Goal: Information Seeking & Learning: Find specific fact

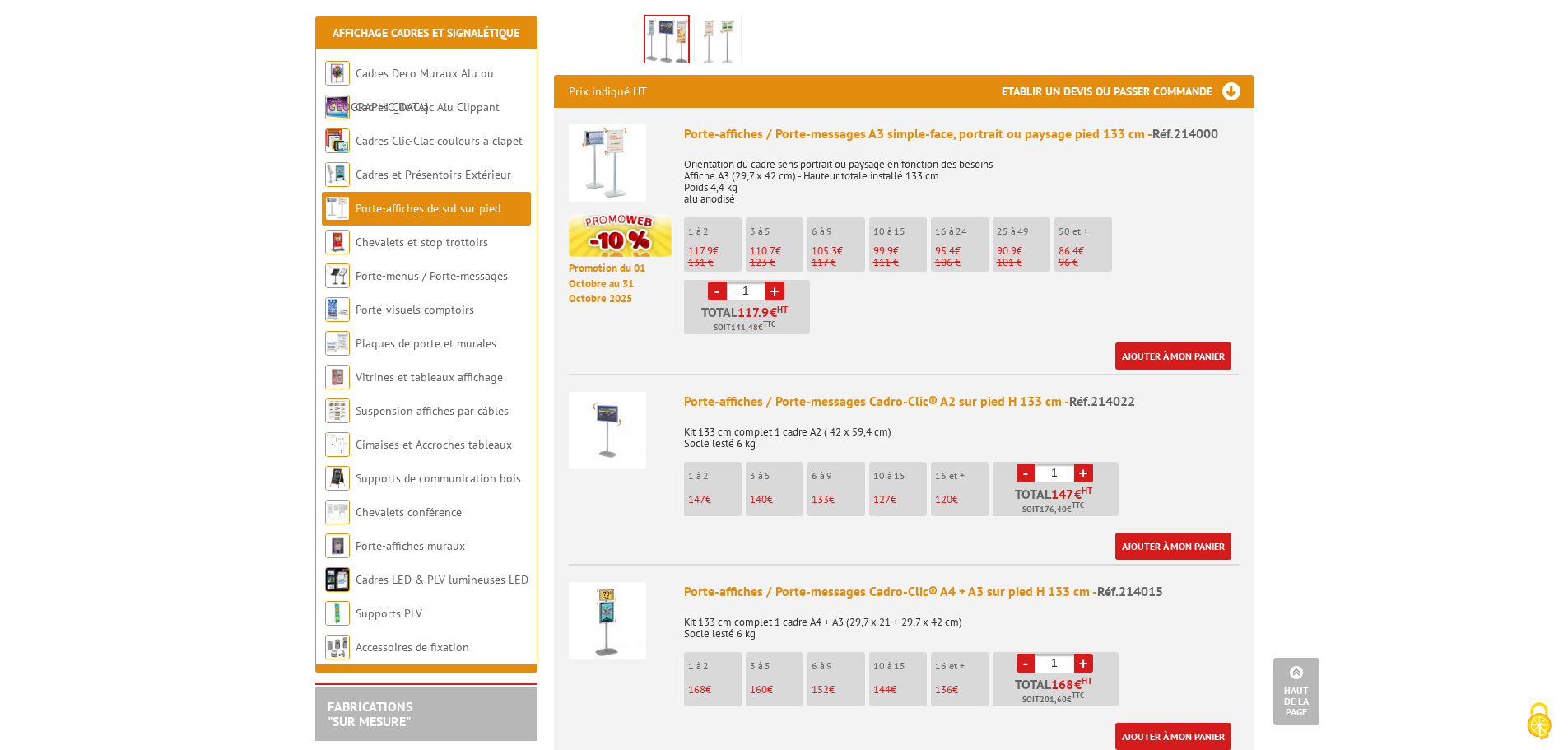
scroll to position [605, 0]
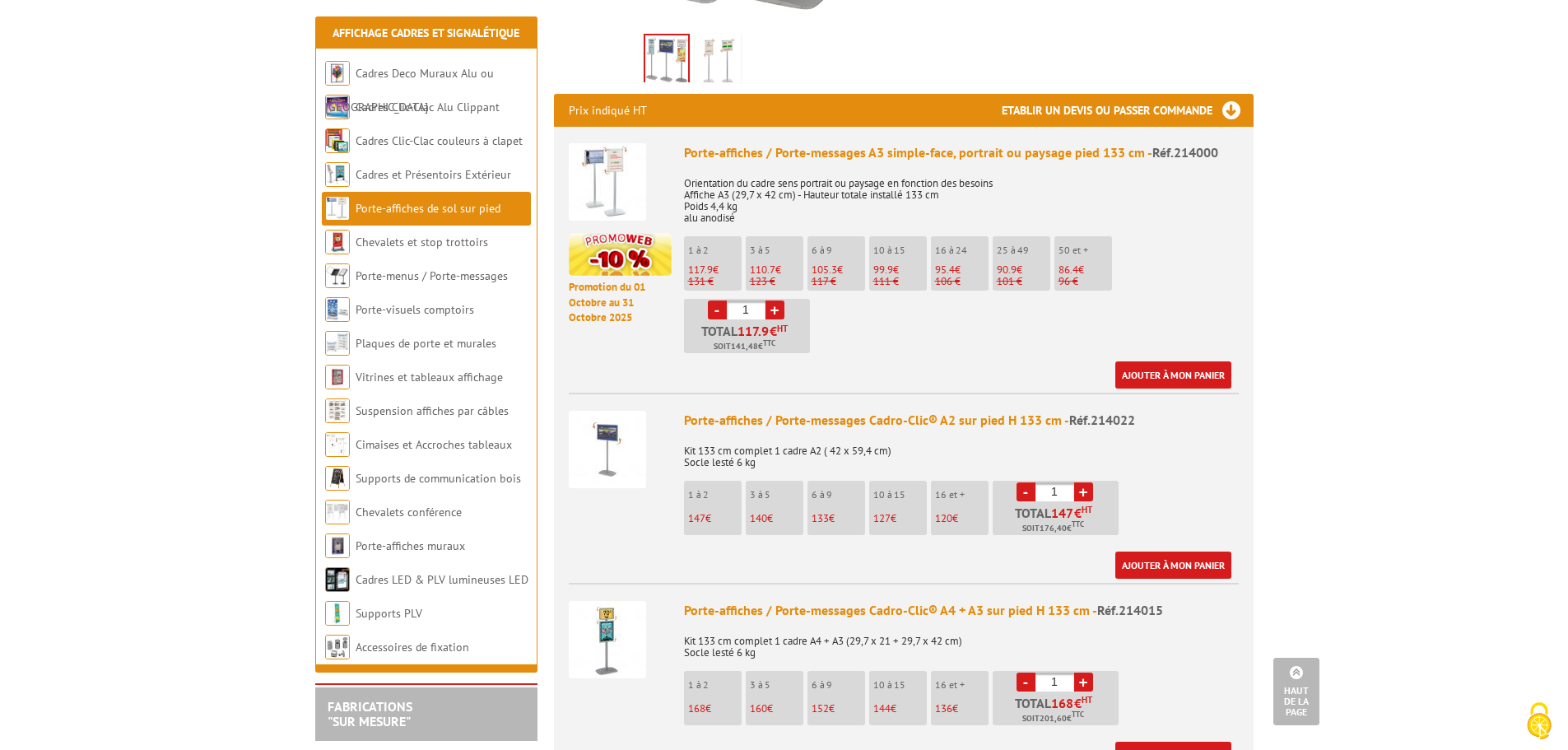
click at [612, 424] on img at bounding box center [607, 449] width 78 height 78
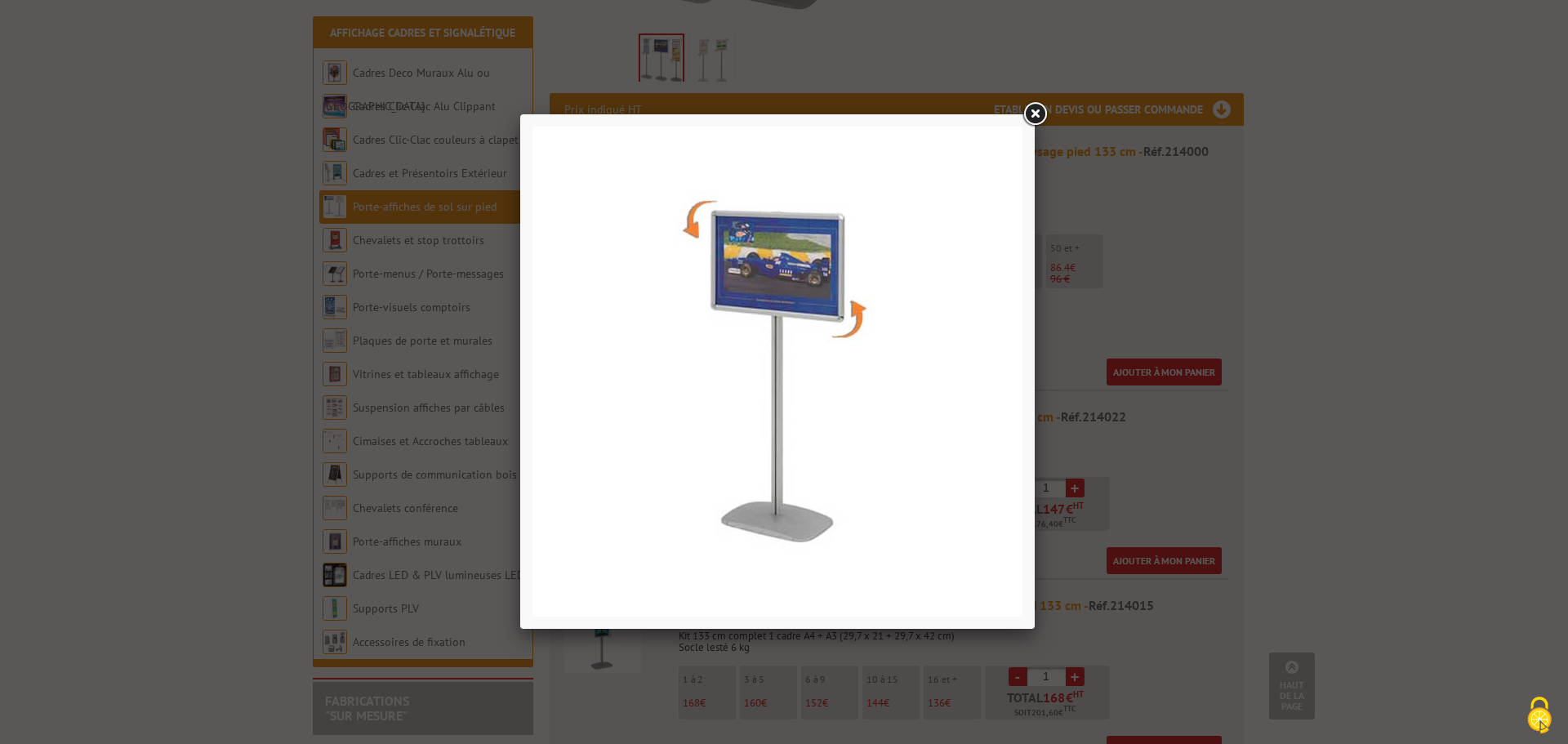
click at [1337, 438] on div at bounding box center [784, 372] width 1568 height 744
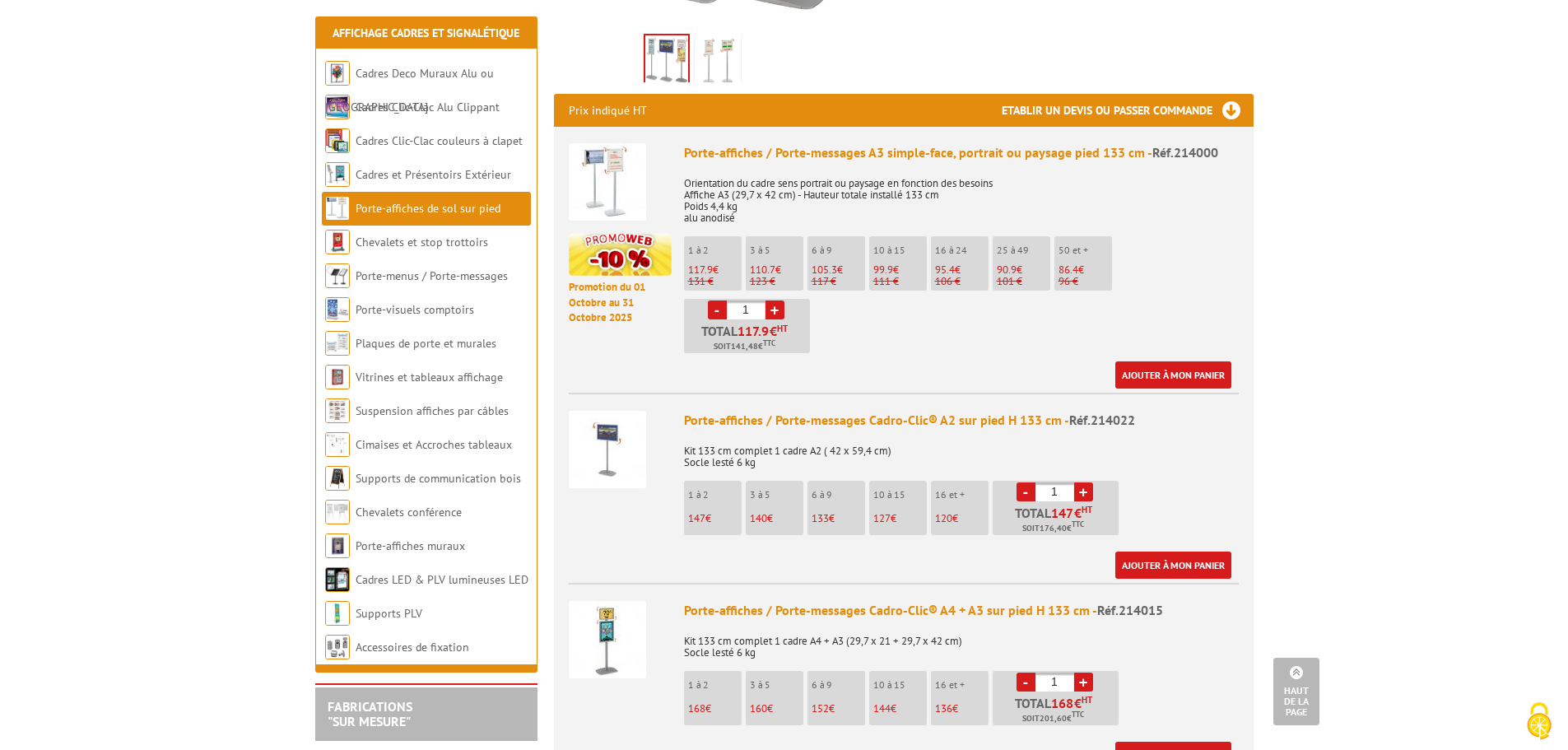
click at [604, 417] on img at bounding box center [607, 449] width 78 height 78
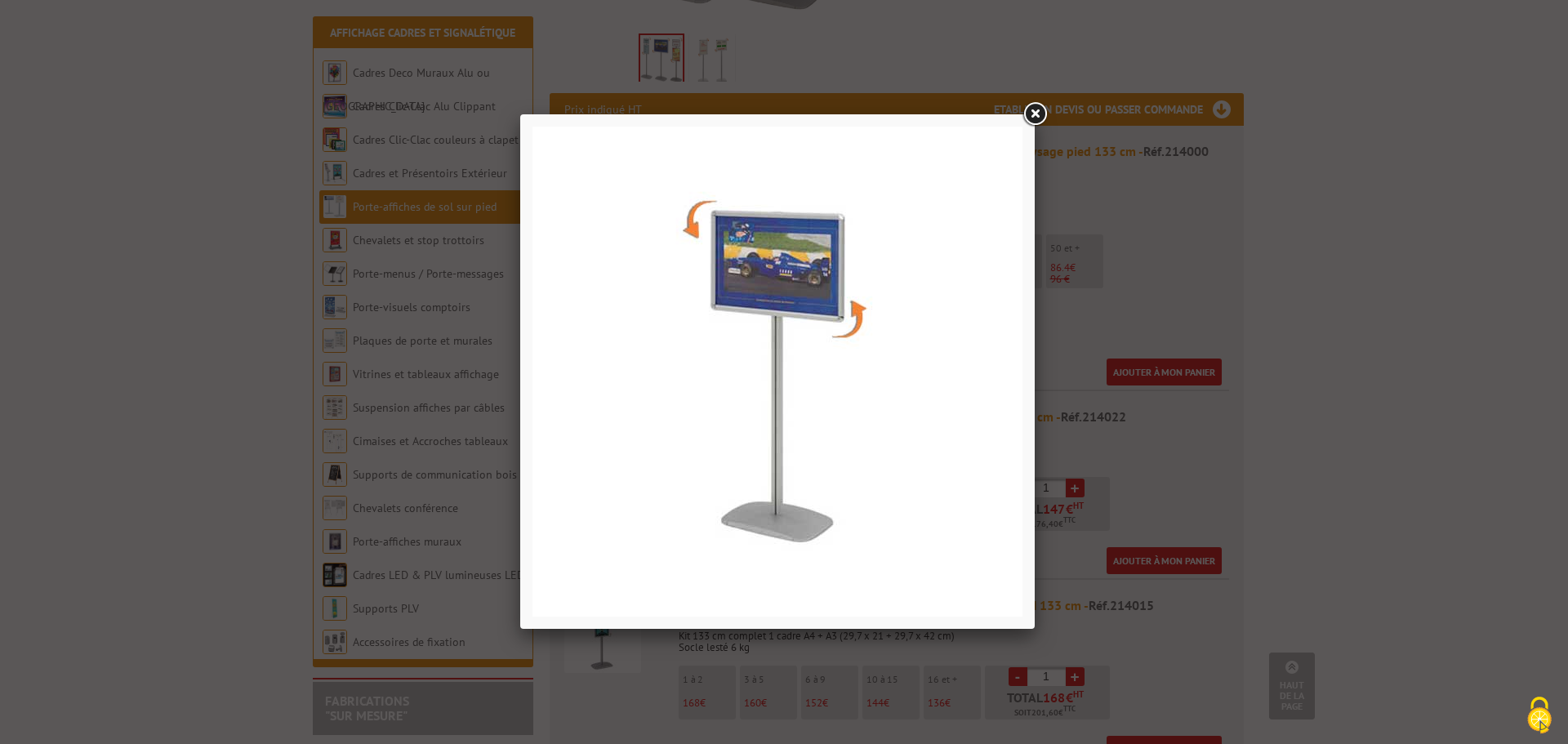
click at [1269, 438] on div at bounding box center [784, 372] width 1568 height 744
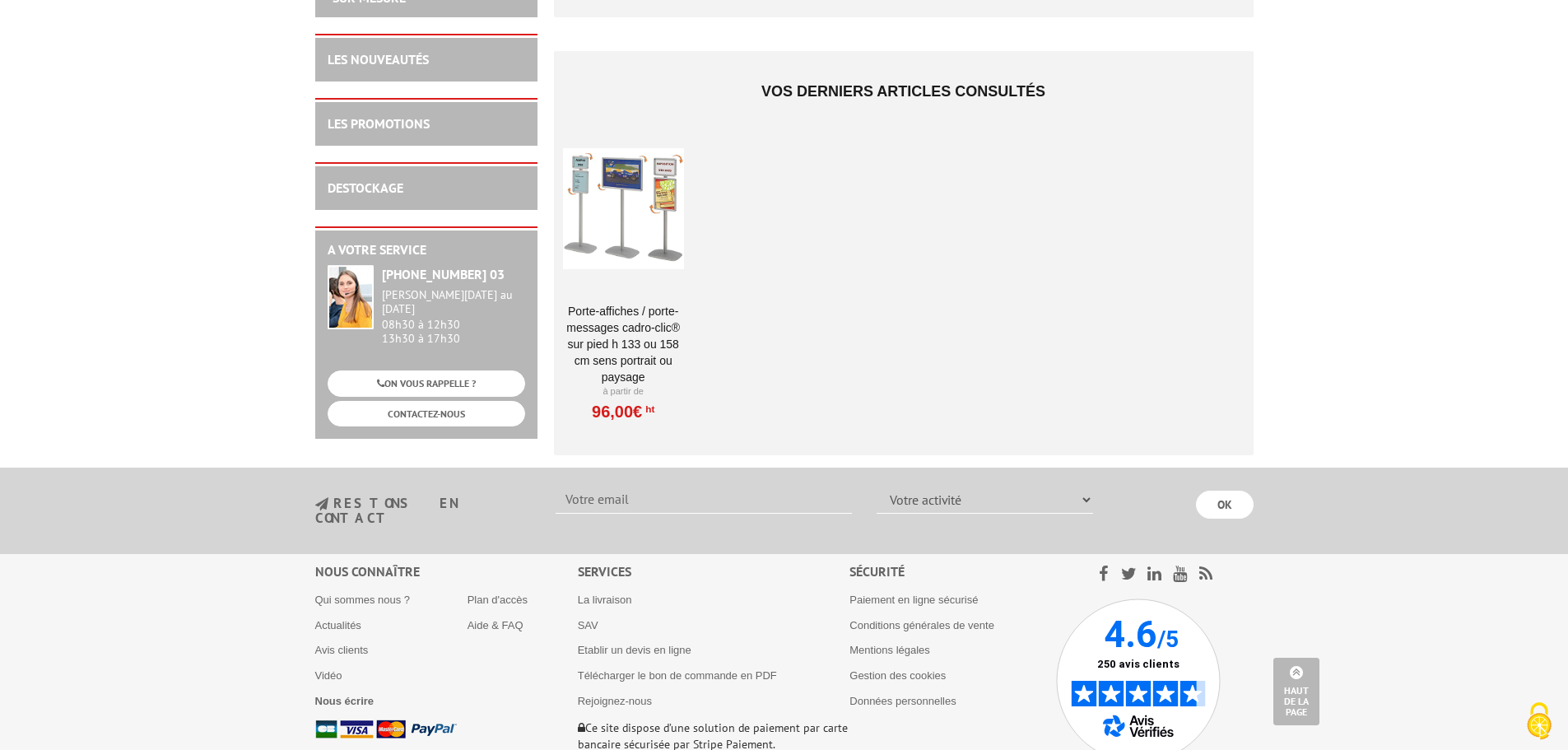
scroll to position [2844, 0]
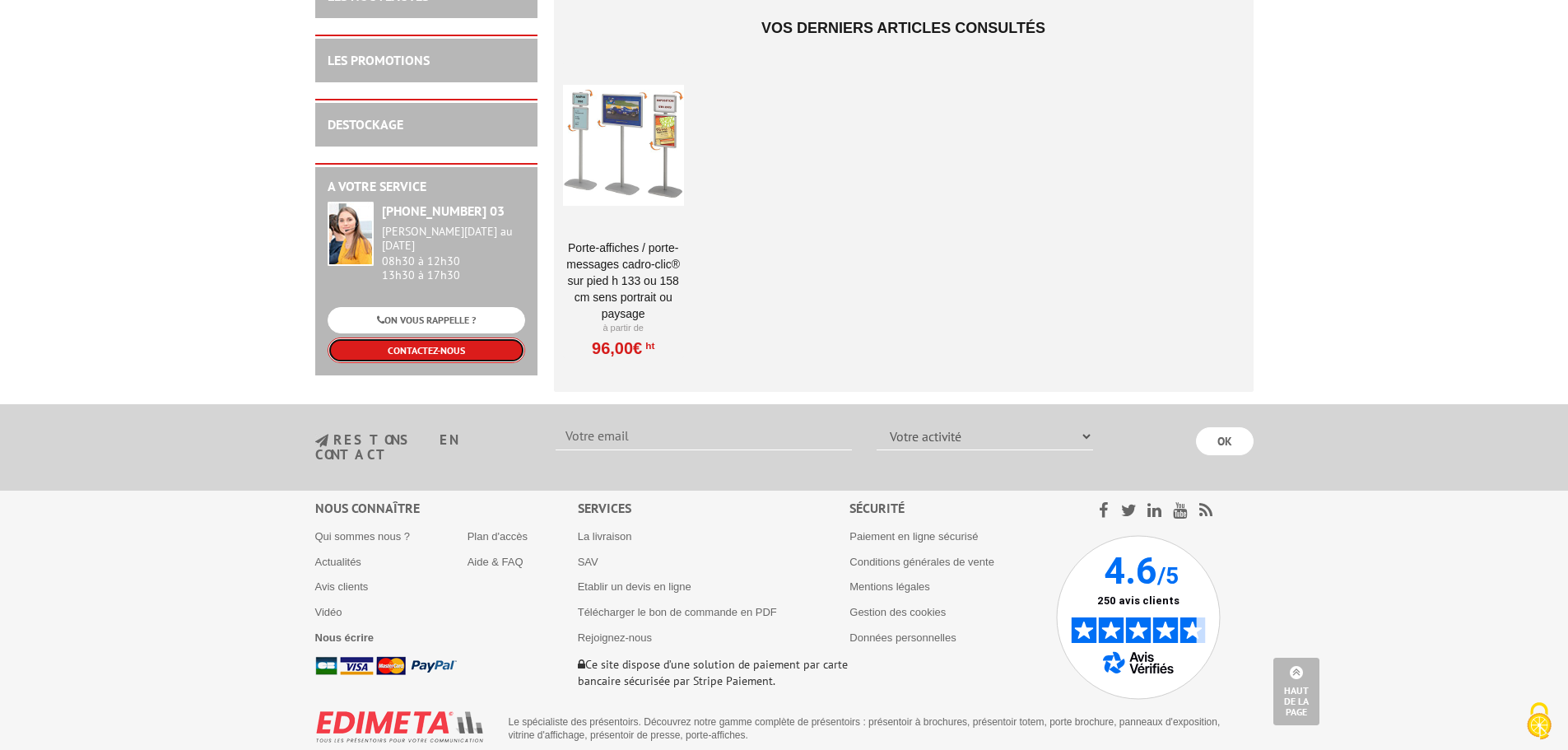
click at [414, 338] on link "CONTACTEZ-NOUS" at bounding box center [426, 350] width 198 height 26
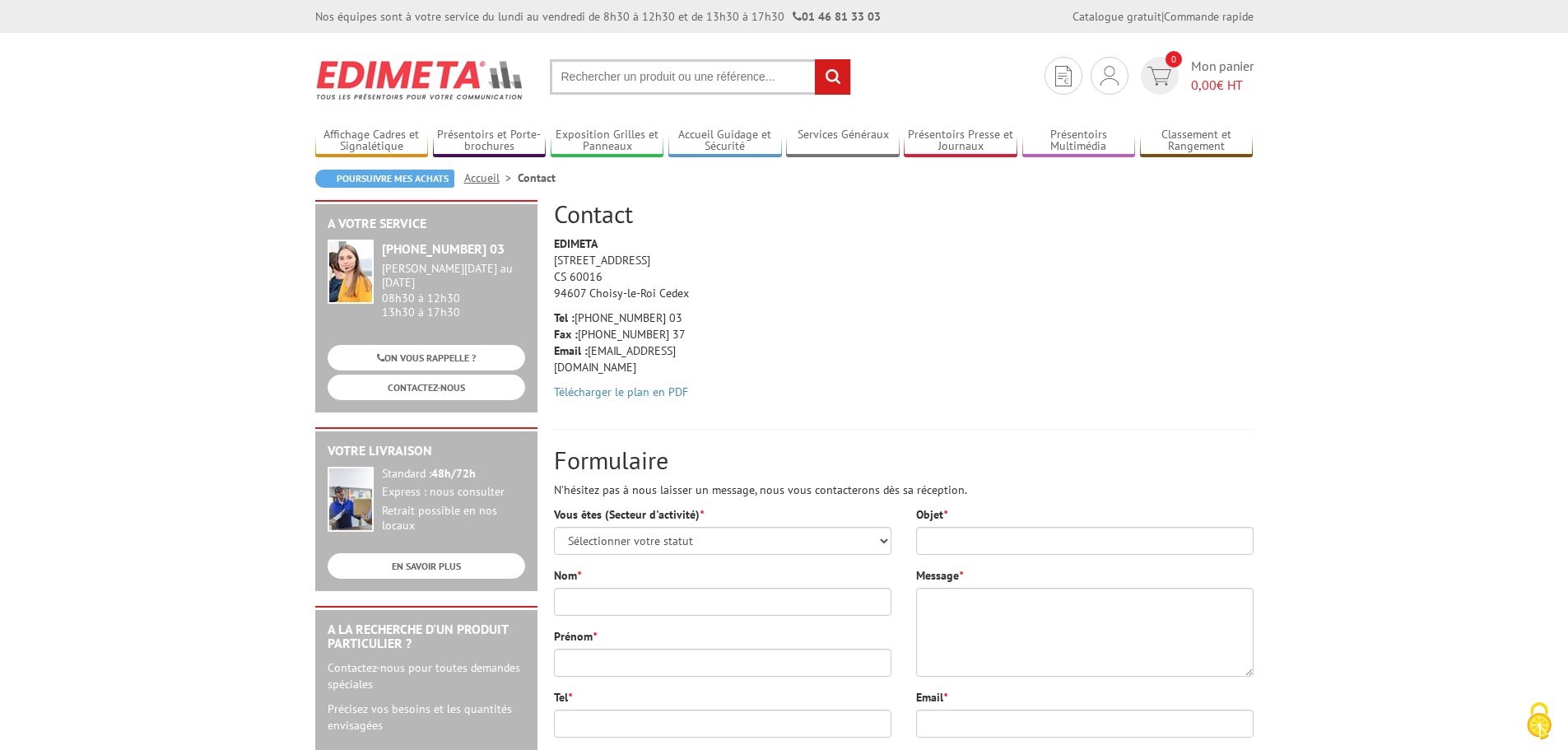
drag, startPoint x: 579, startPoint y: 316, endPoint x: 680, endPoint y: 316, distance: 101.0
click at [680, 316] on p "Tel : +33 (0)1 46 81 33 03 Fax : +33 (0)1 45 73 24 37 Email : info@edimeta.fr" at bounding box center [631, 342] width 156 height 66
copy p "[PHONE_NUMBER] 03"
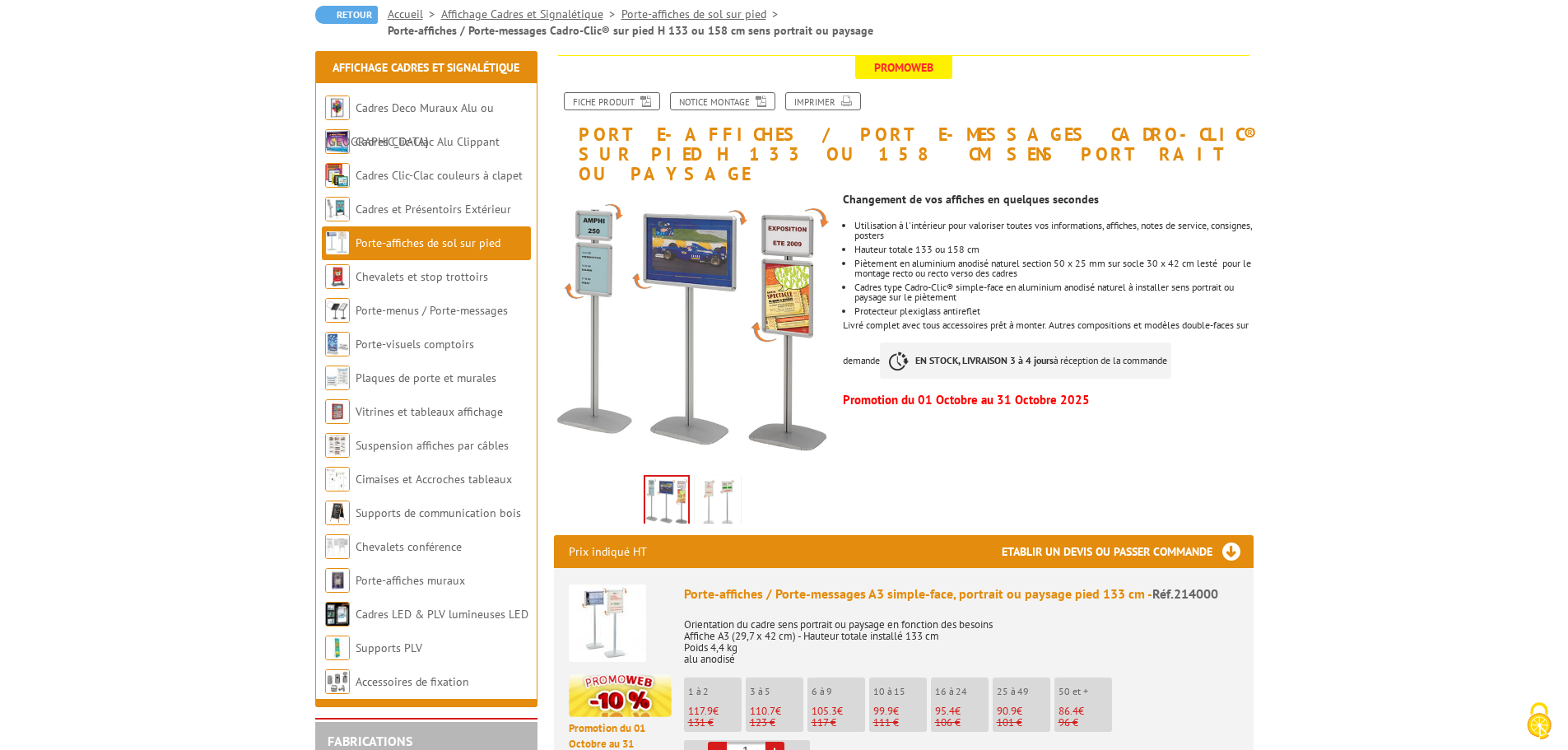
scroll to position [155, 0]
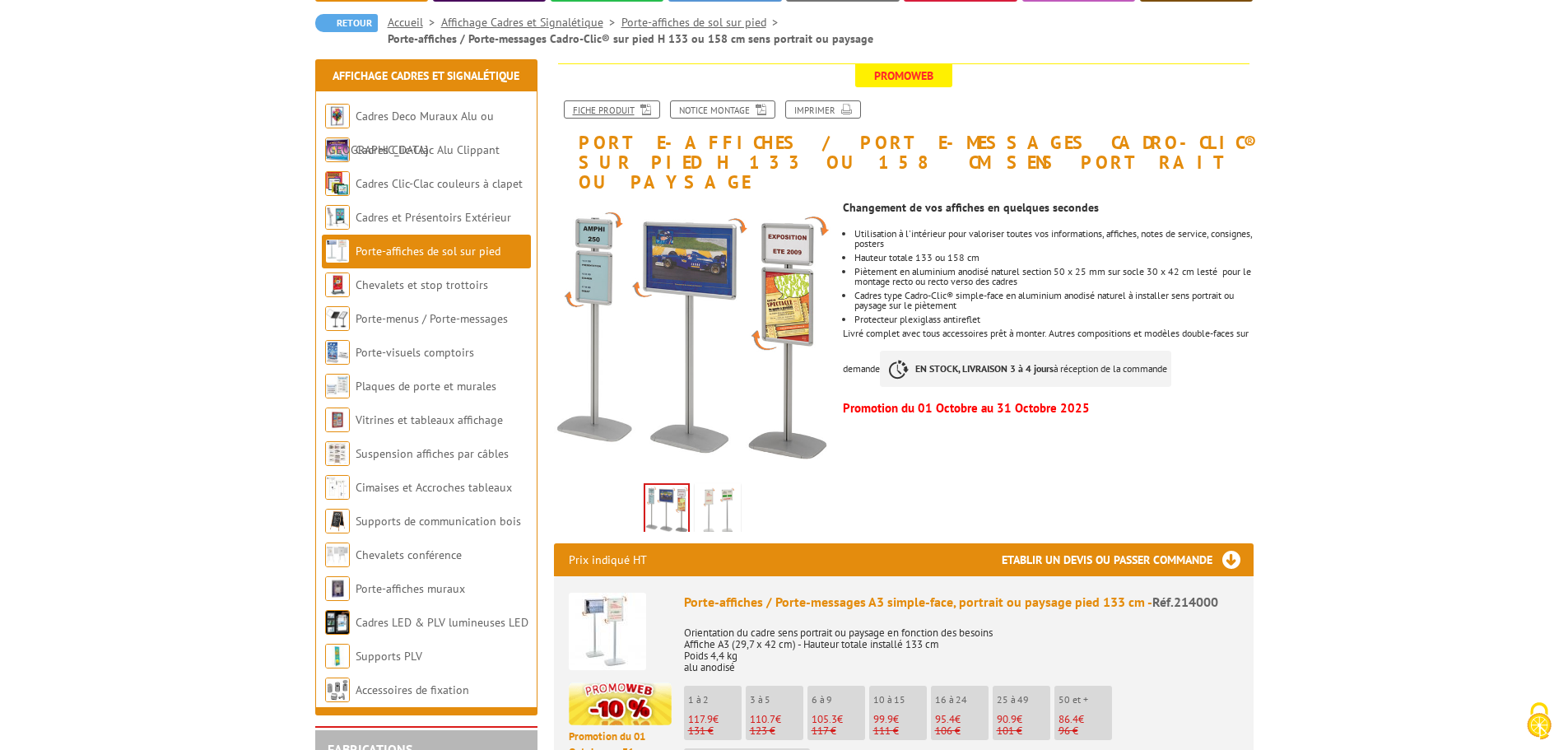
click at [621, 101] on link "Fiche produit" at bounding box center [612, 110] width 96 height 18
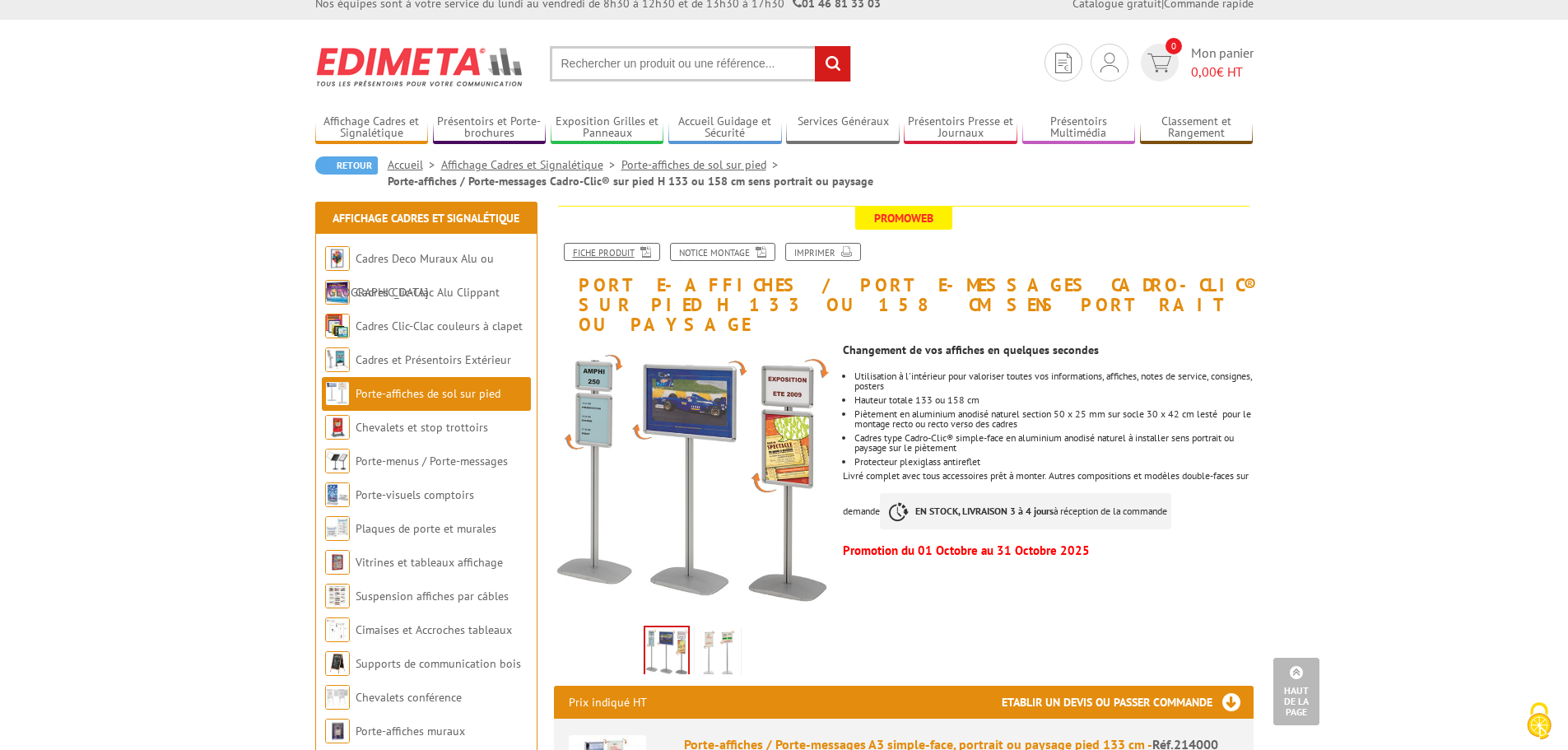
scroll to position [0, 0]
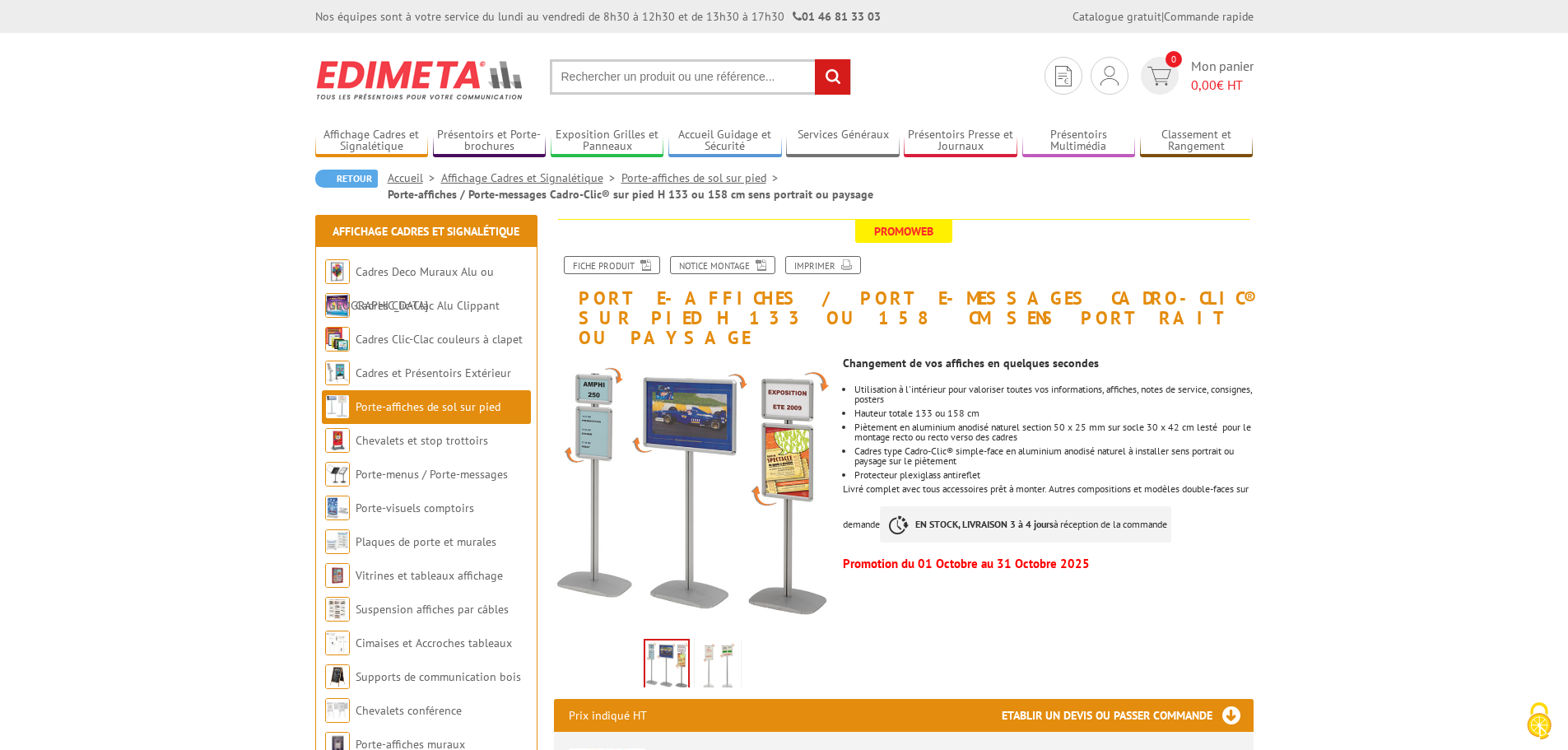
click at [680, 72] on input "text" at bounding box center [701, 77] width 301 height 35
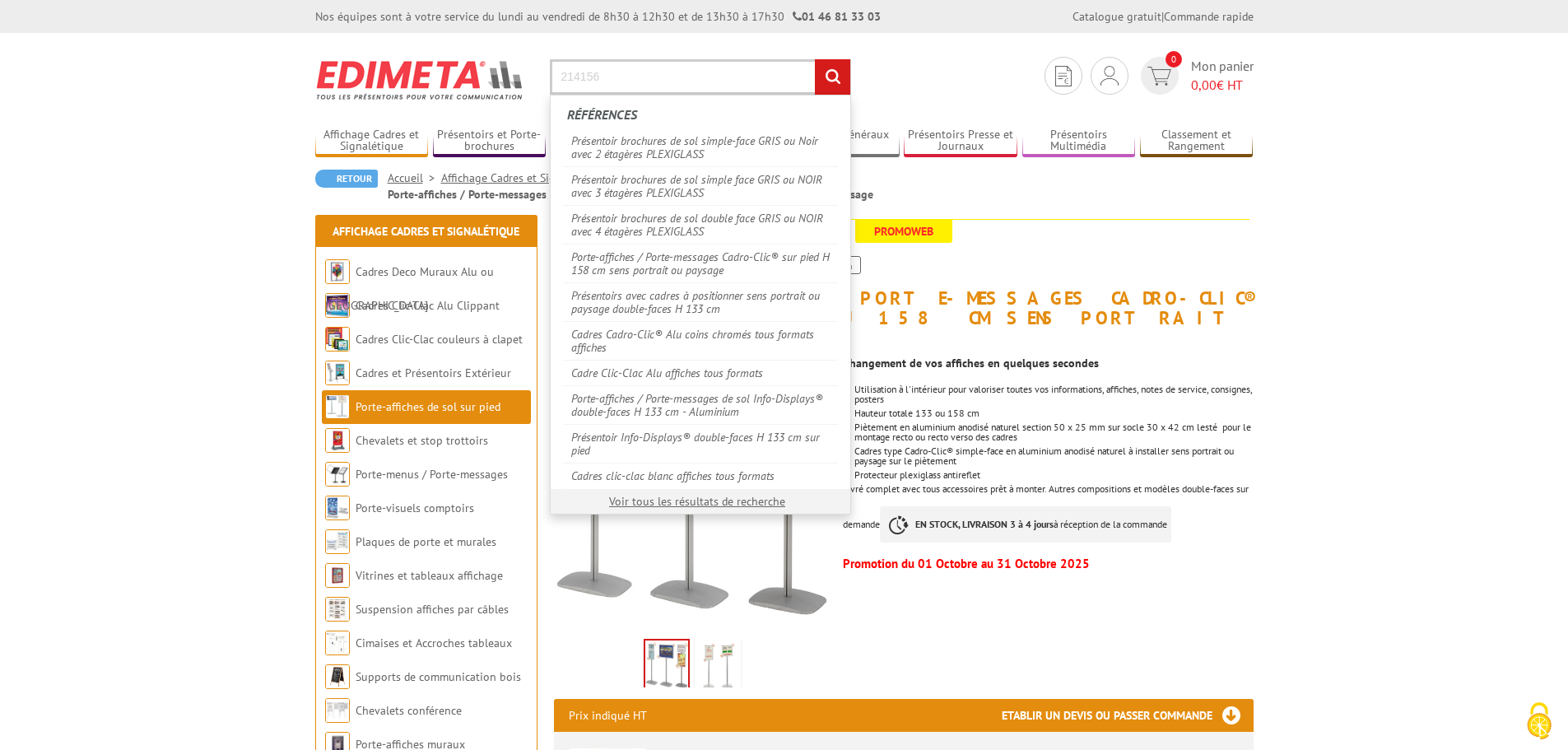
type input "214156"
click at [815, 59] on input "rechercher" at bounding box center [833, 77] width 35 height 35
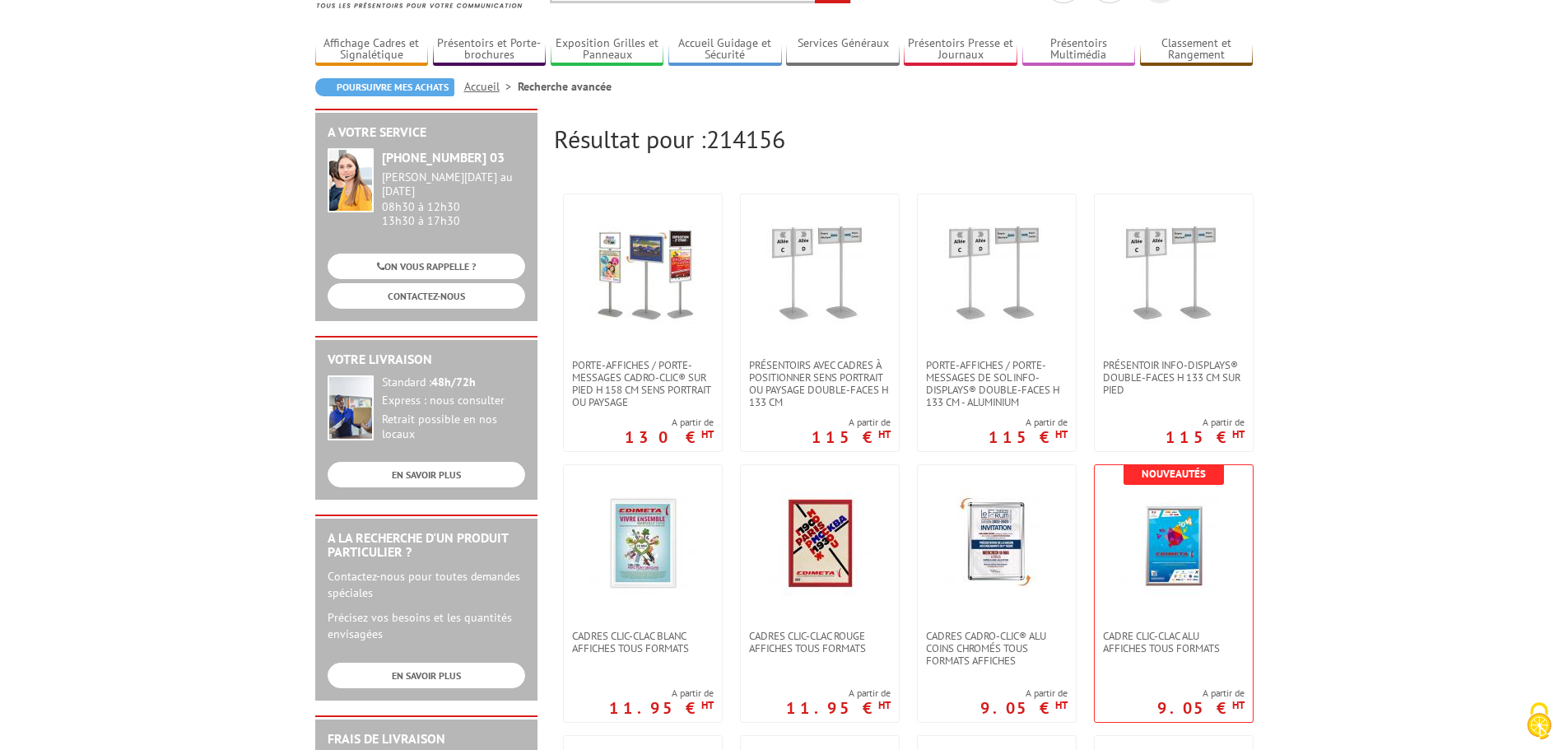
scroll to position [91, 0]
click at [648, 307] on img at bounding box center [643, 274] width 107 height 107
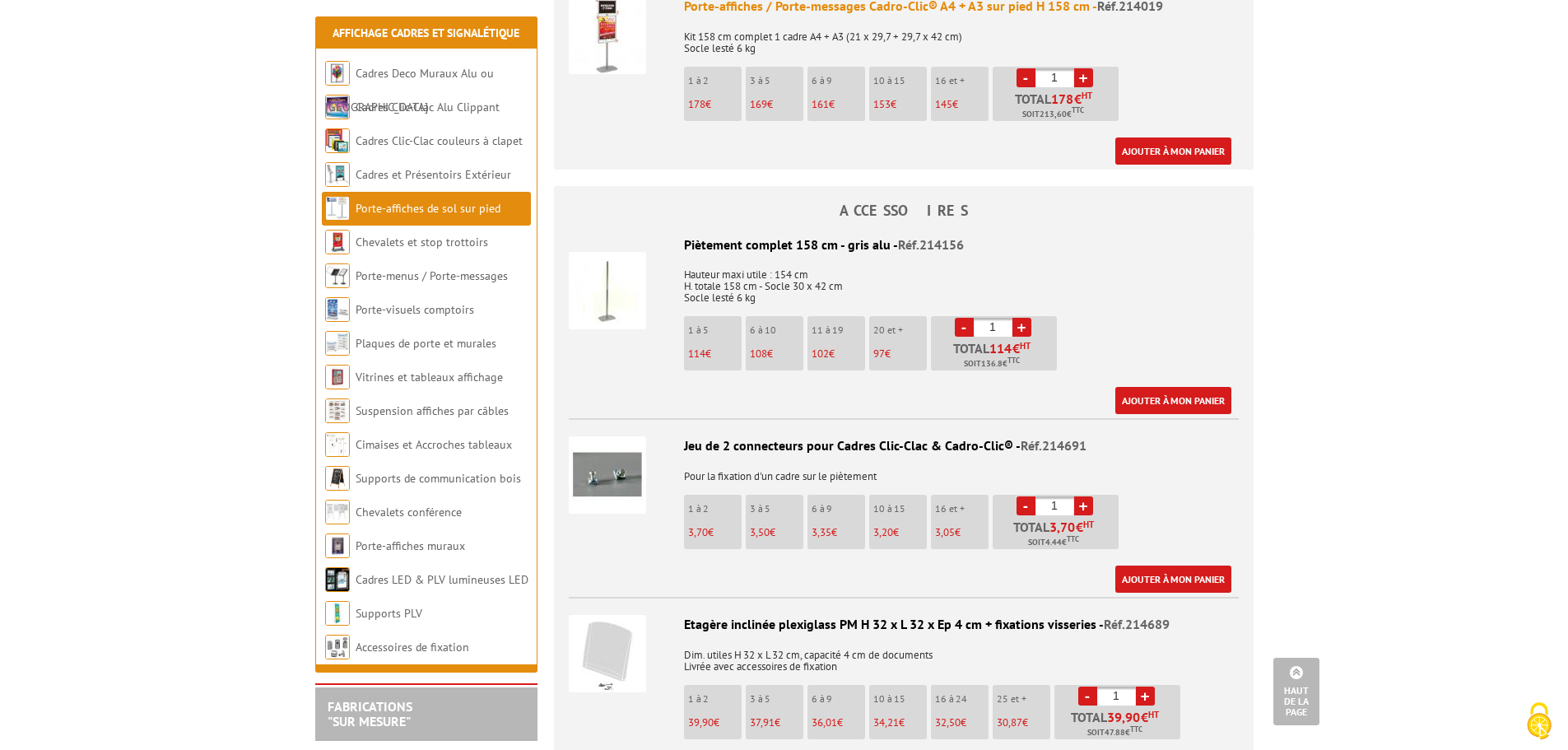
scroll to position [1093, 0]
click at [407, 647] on link "Accessoires de fixation" at bounding box center [413, 647] width 115 height 15
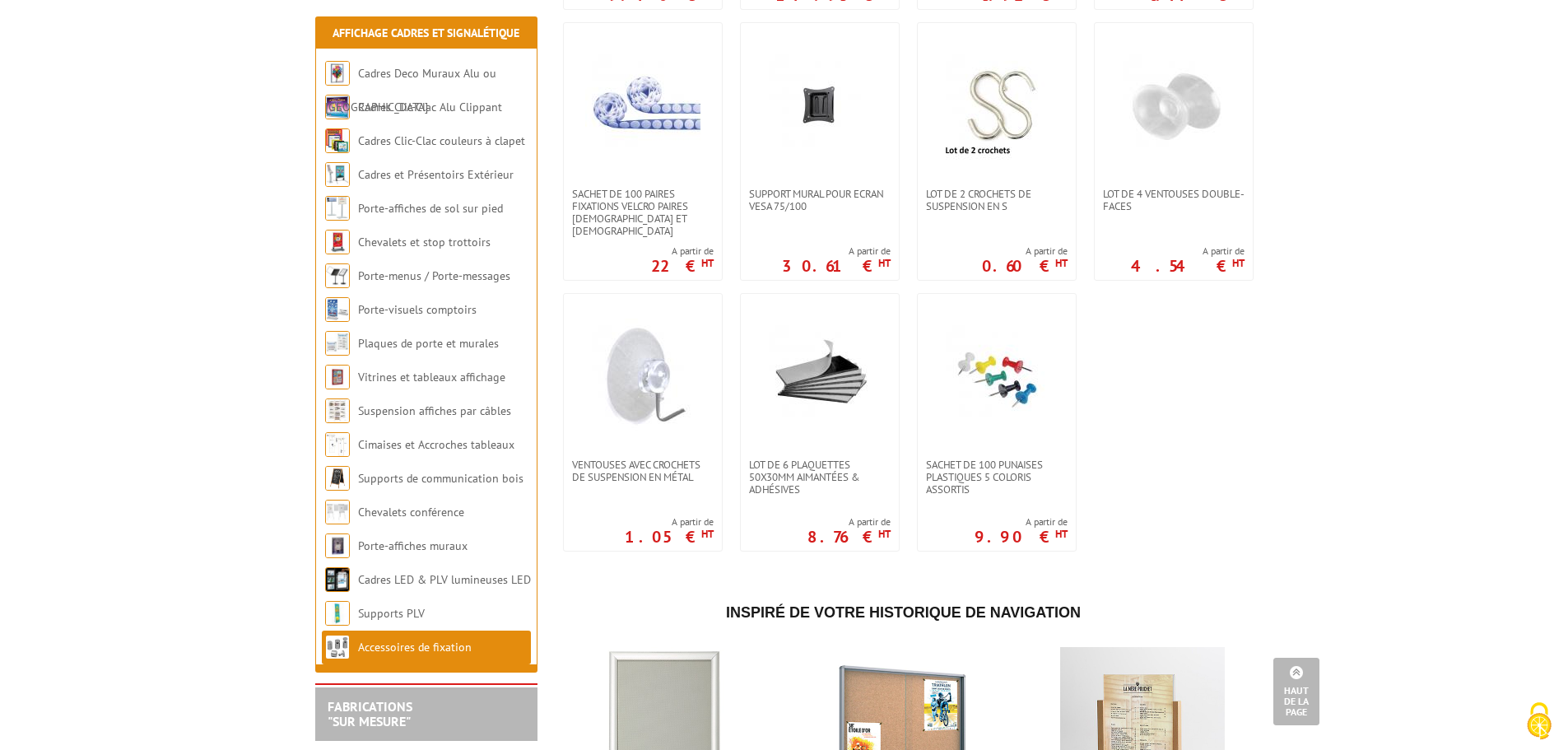
scroll to position [1140, 0]
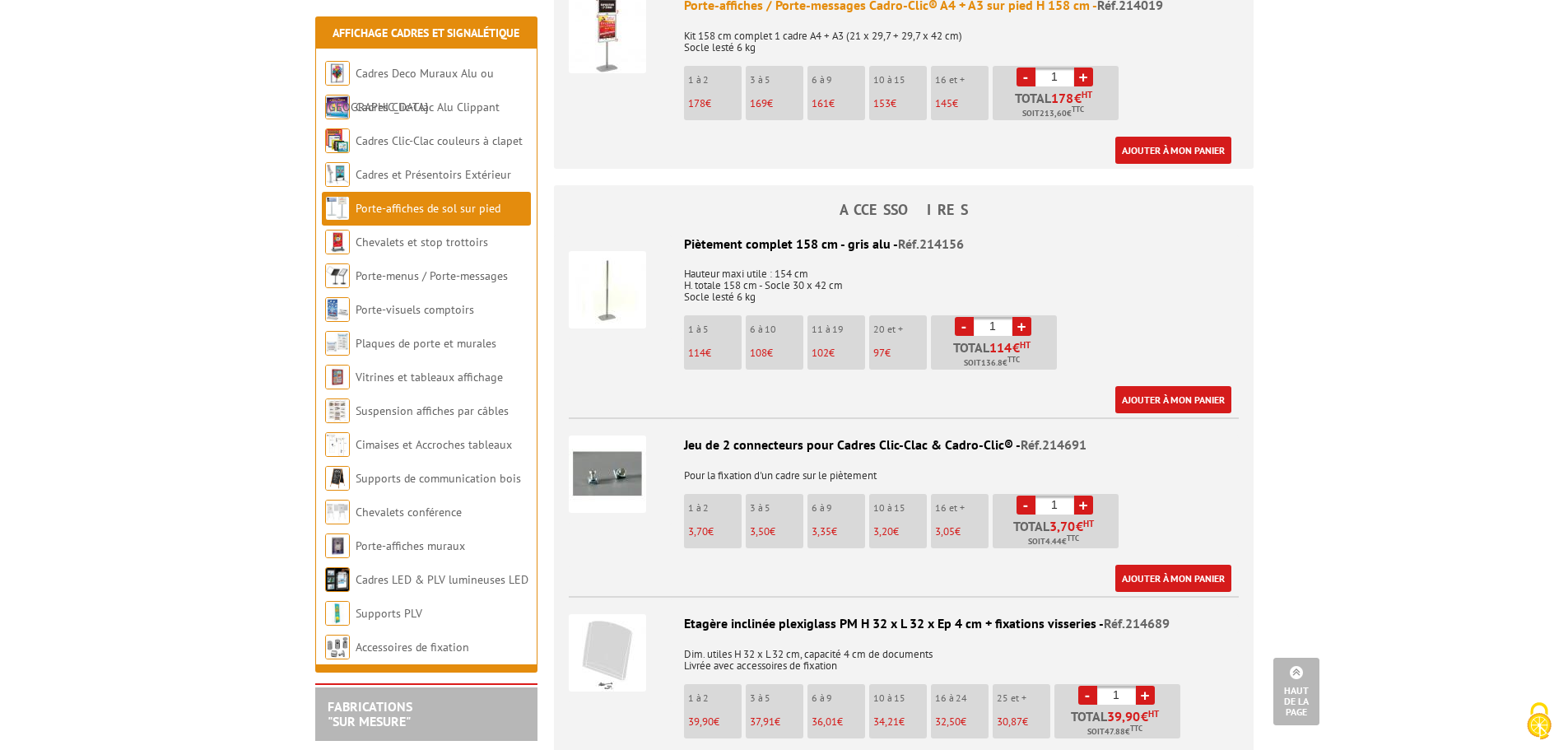
click at [612, 286] on img at bounding box center [607, 290] width 78 height 78
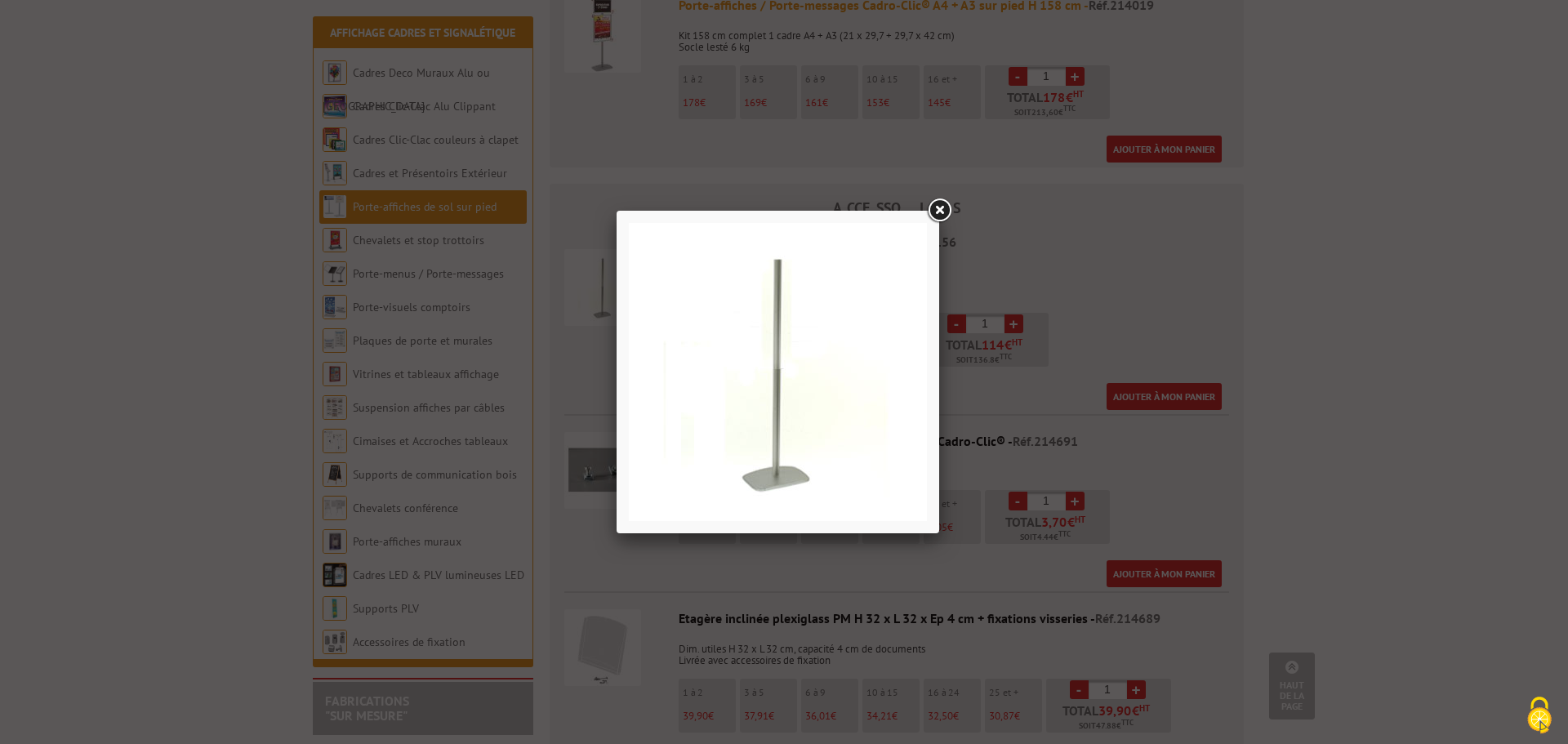
click at [168, 421] on div at bounding box center [784, 372] width 1568 height 744
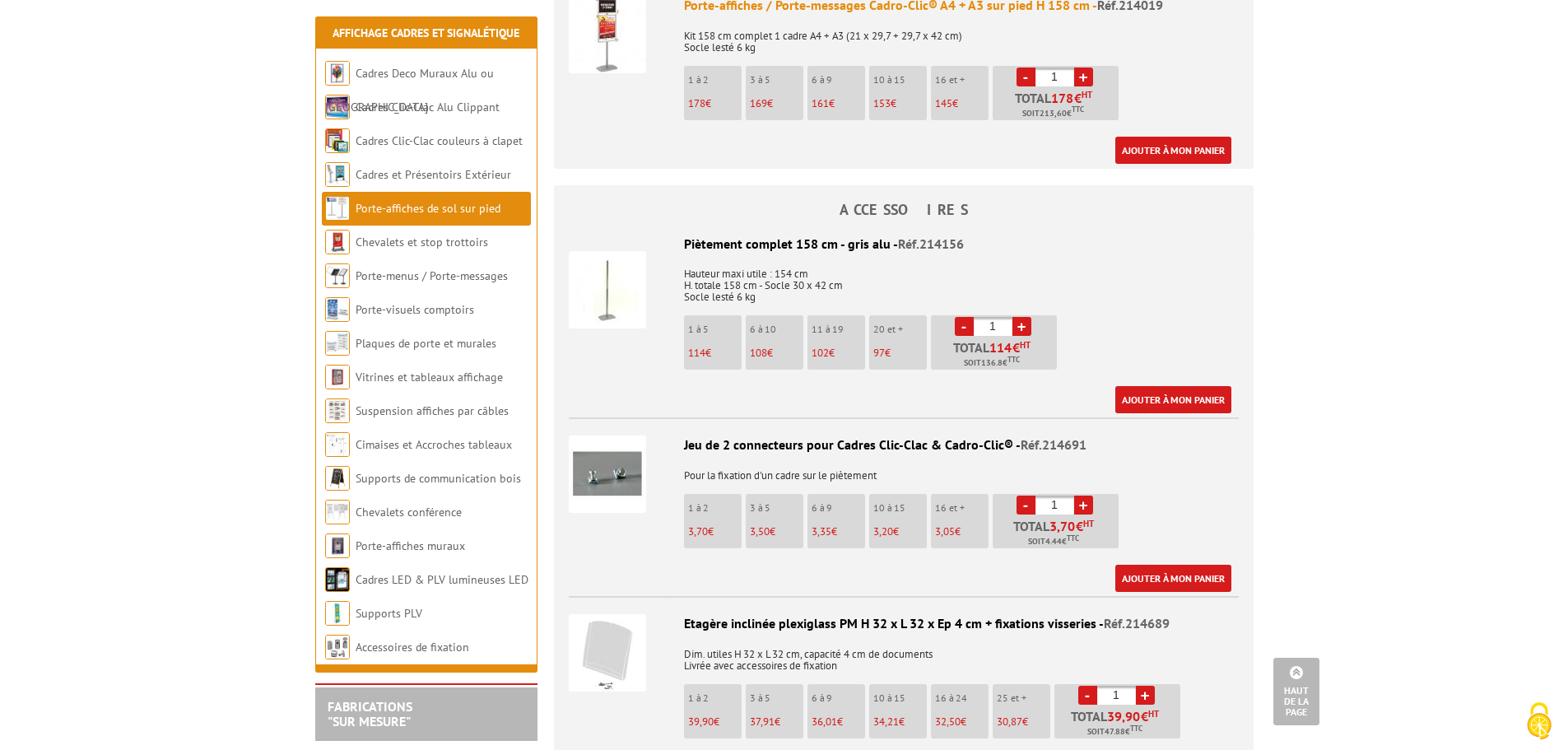
click at [597, 286] on img at bounding box center [607, 290] width 78 height 78
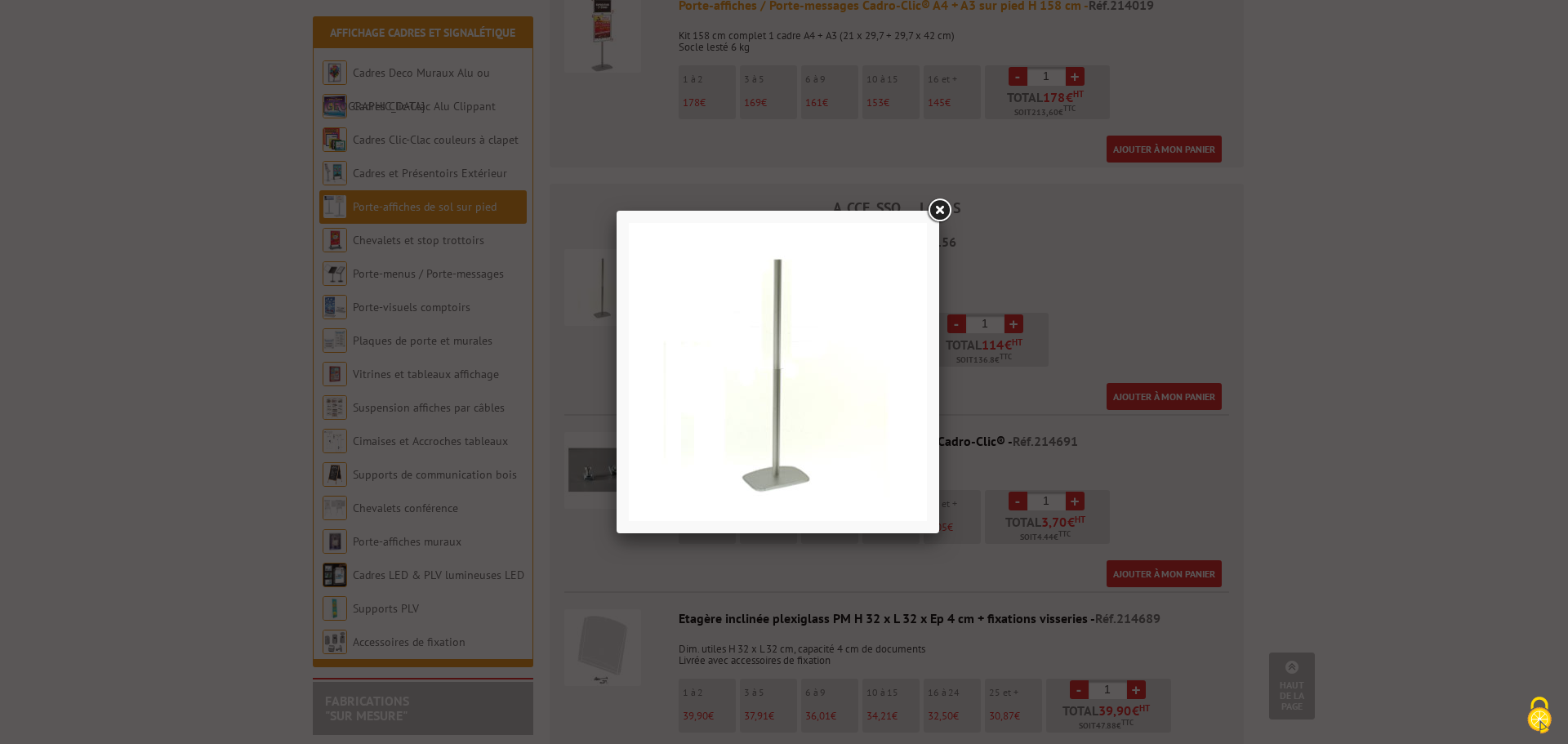
click at [233, 495] on div at bounding box center [784, 372] width 1568 height 744
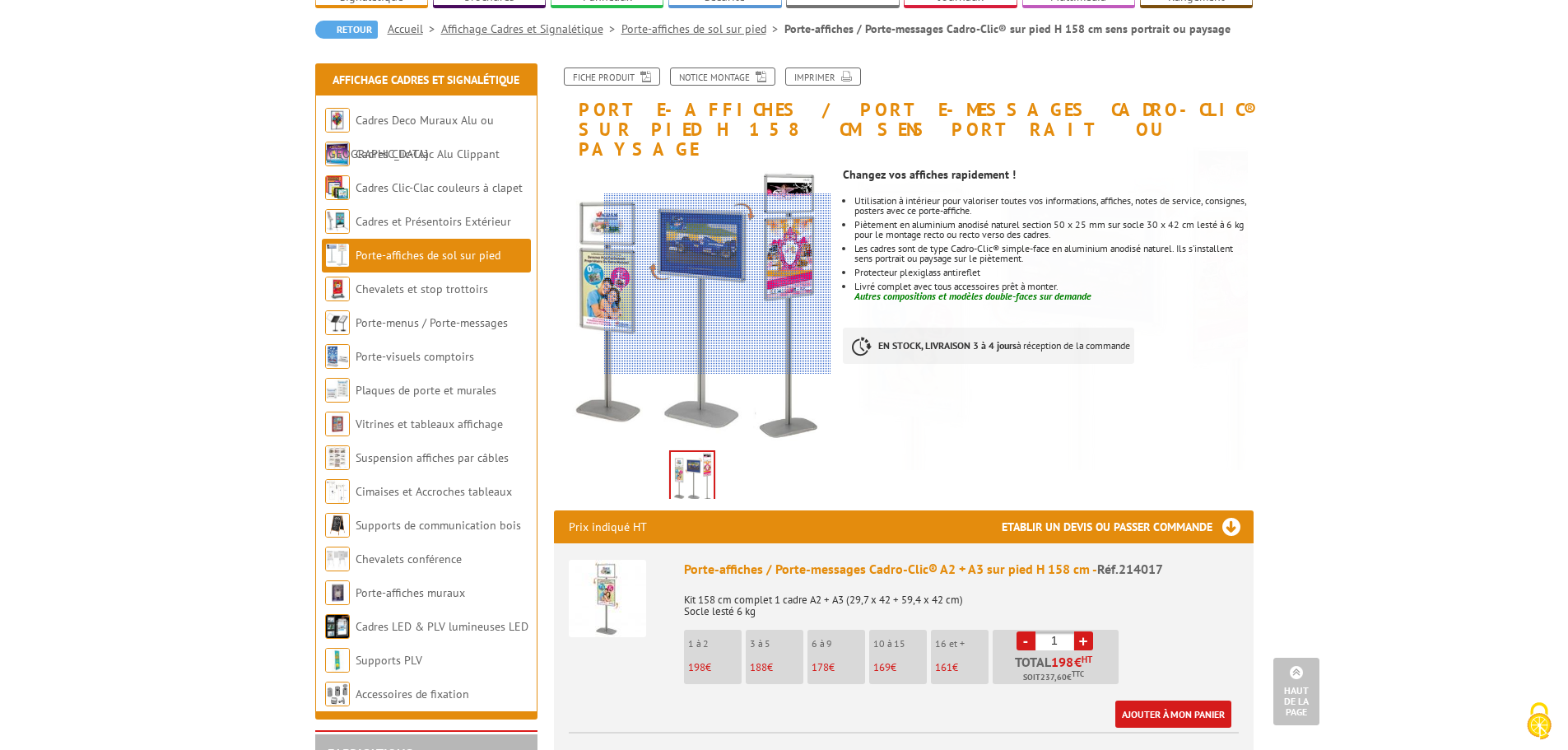
scroll to position [146, 0]
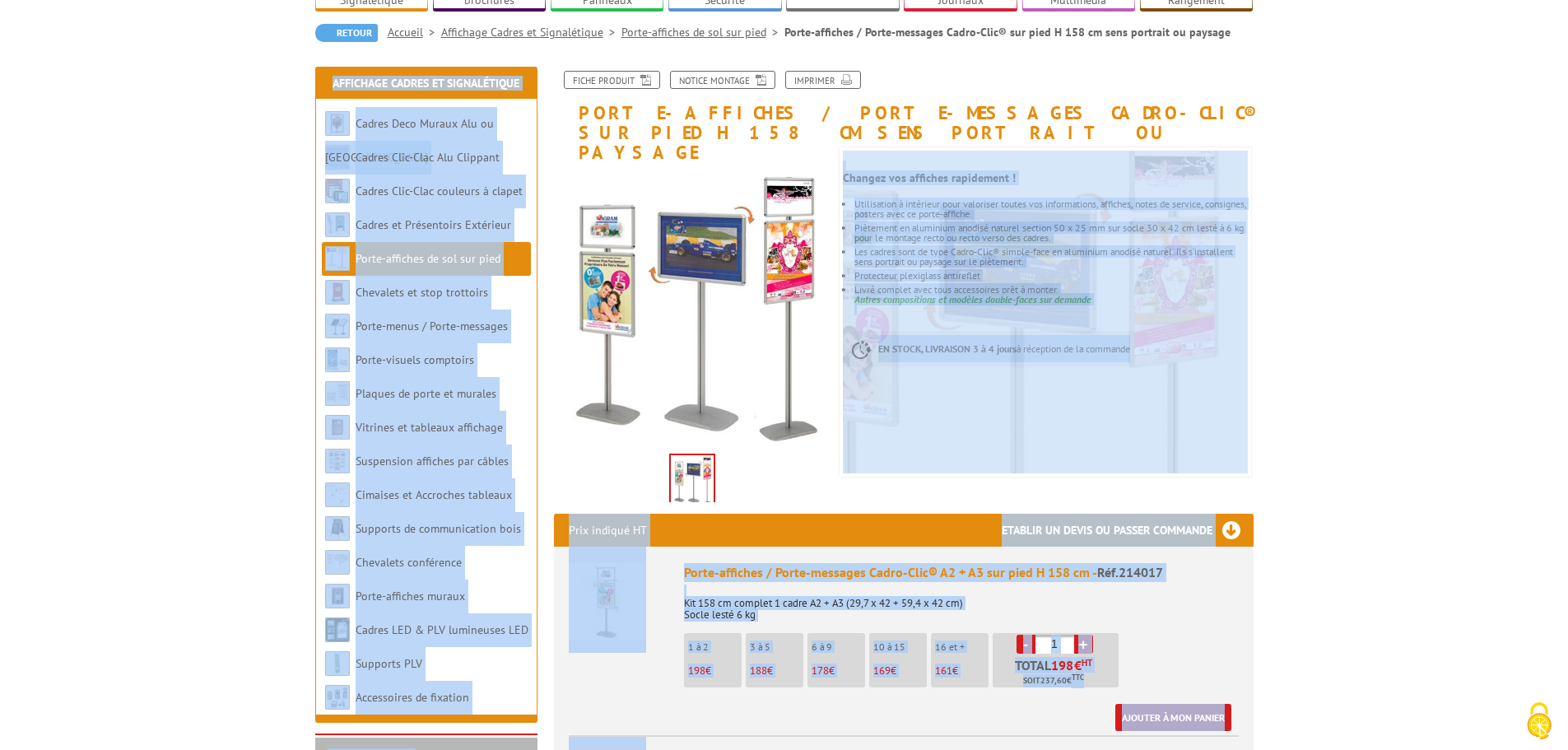
drag, startPoint x: 815, startPoint y: 250, endPoint x: 1109, endPoint y: 145, distance: 312.2
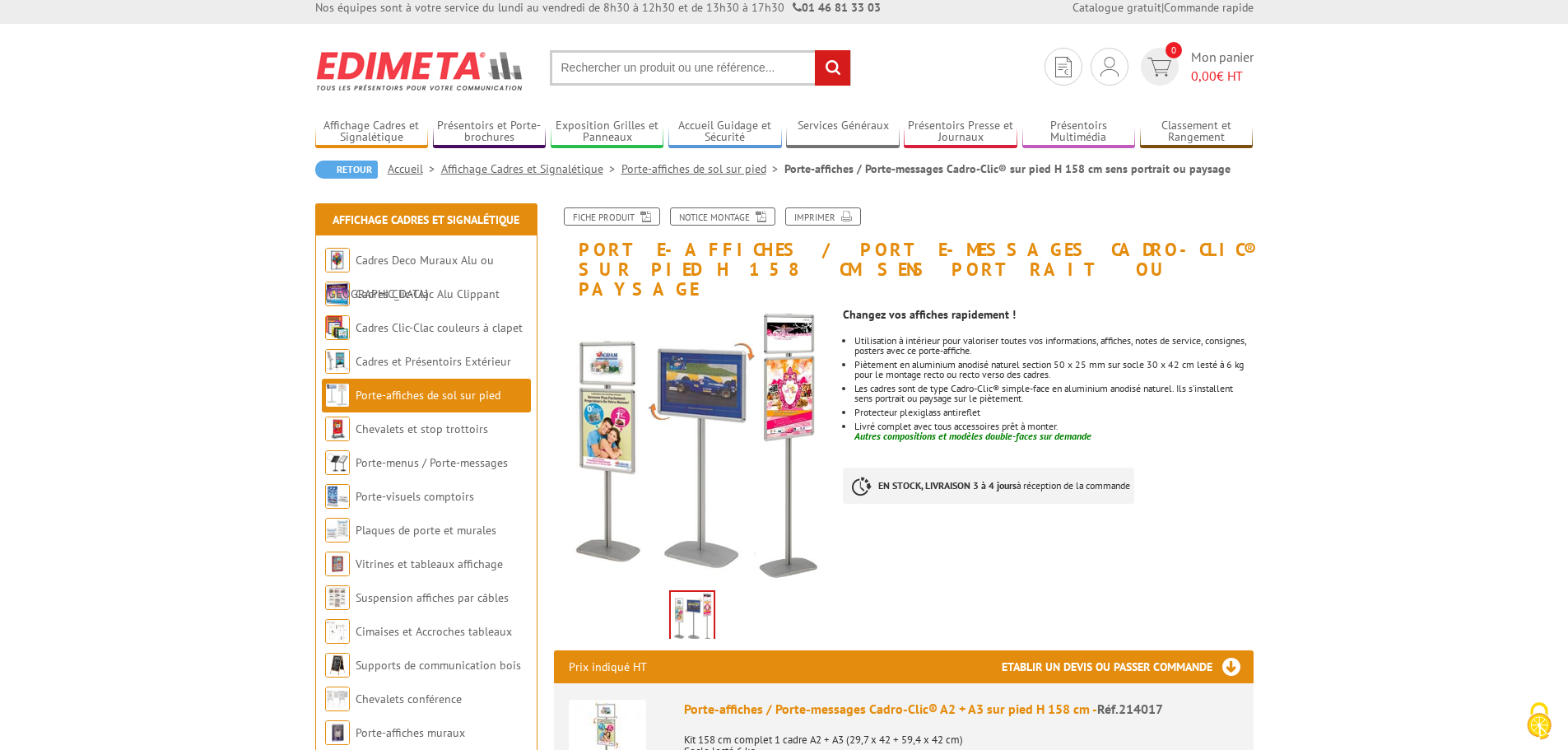
scroll to position [0, 0]
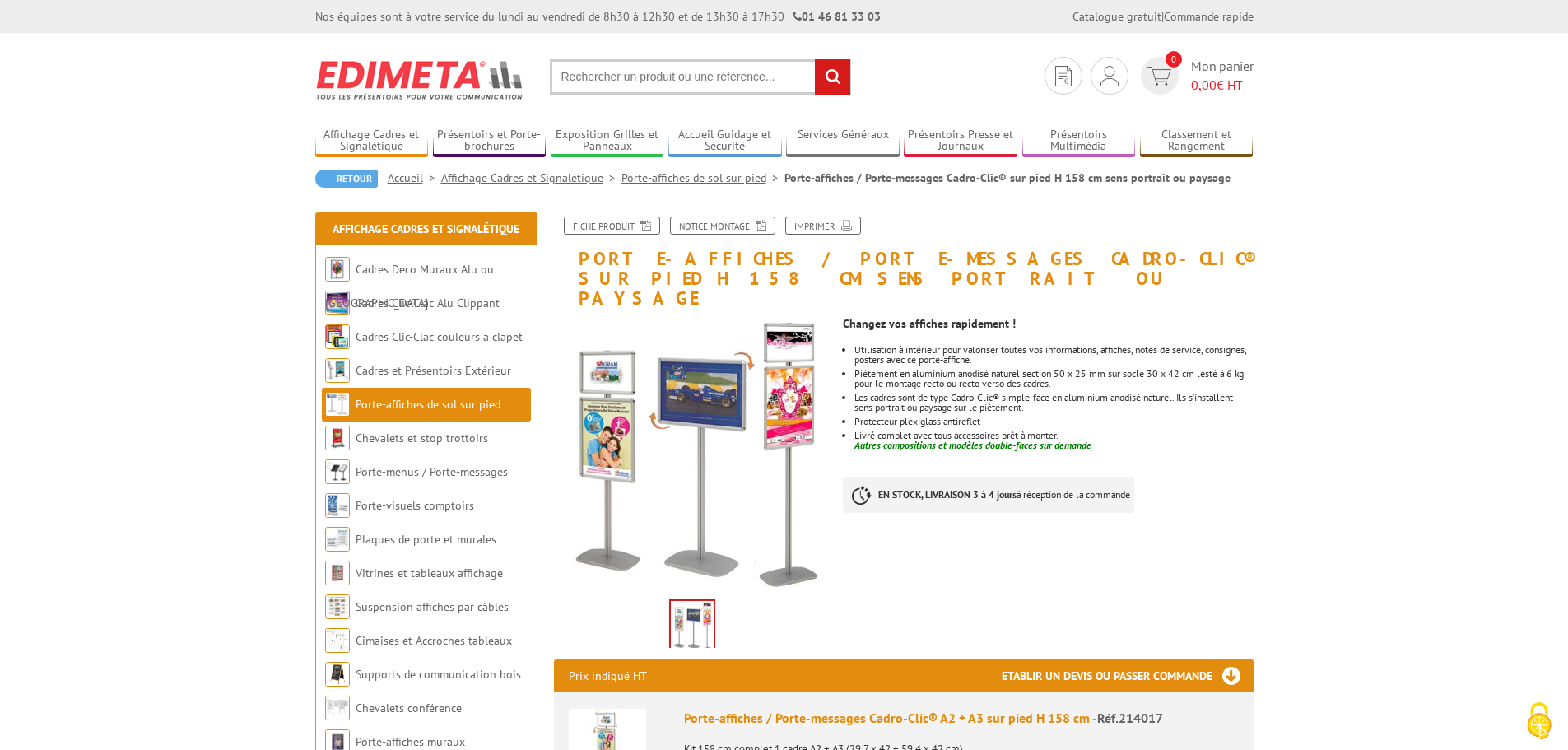
click at [671, 78] on input "text" at bounding box center [701, 77] width 301 height 35
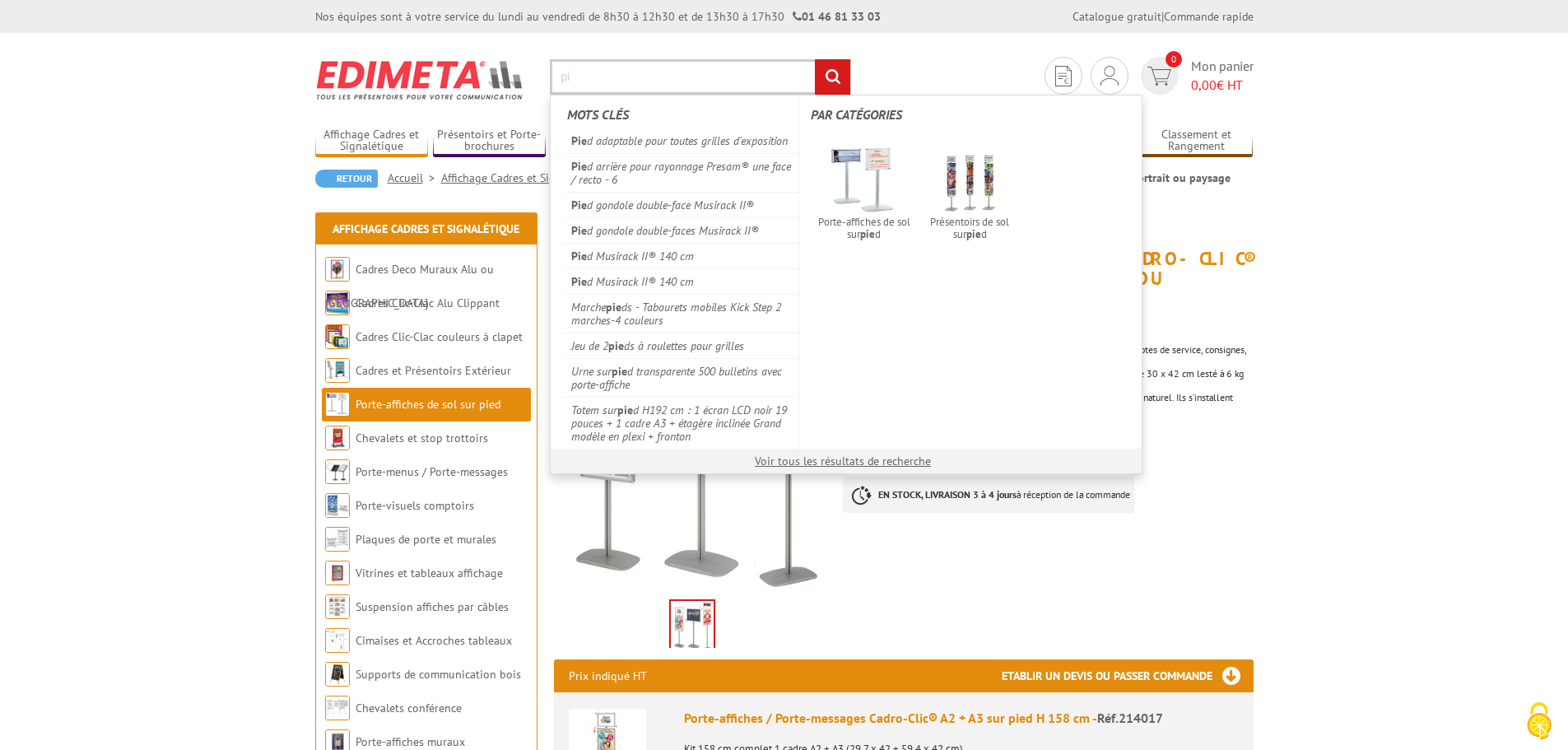
type input "p"
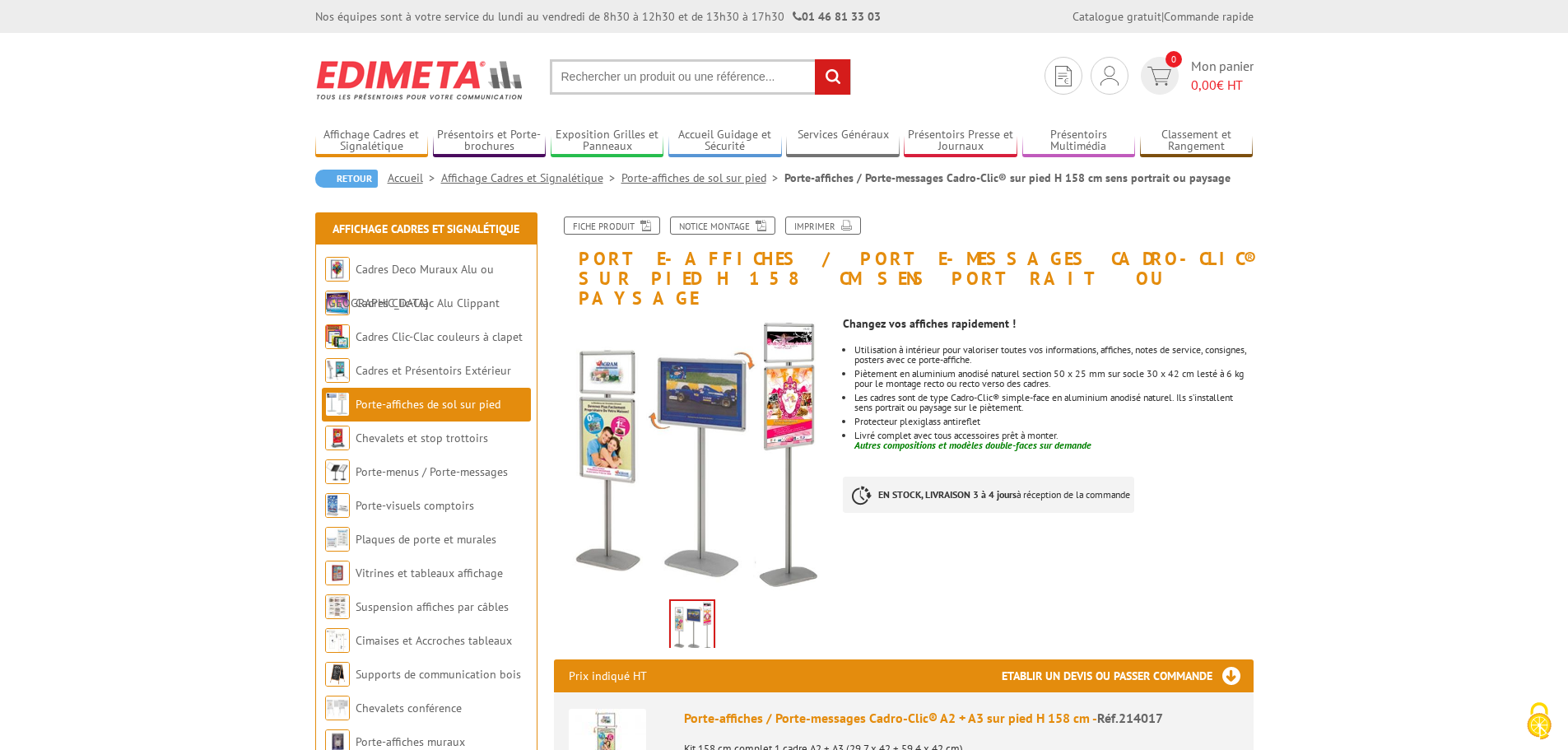
drag, startPoint x: 1300, startPoint y: 455, endPoint x: 1300, endPoint y: 552, distance: 97.0
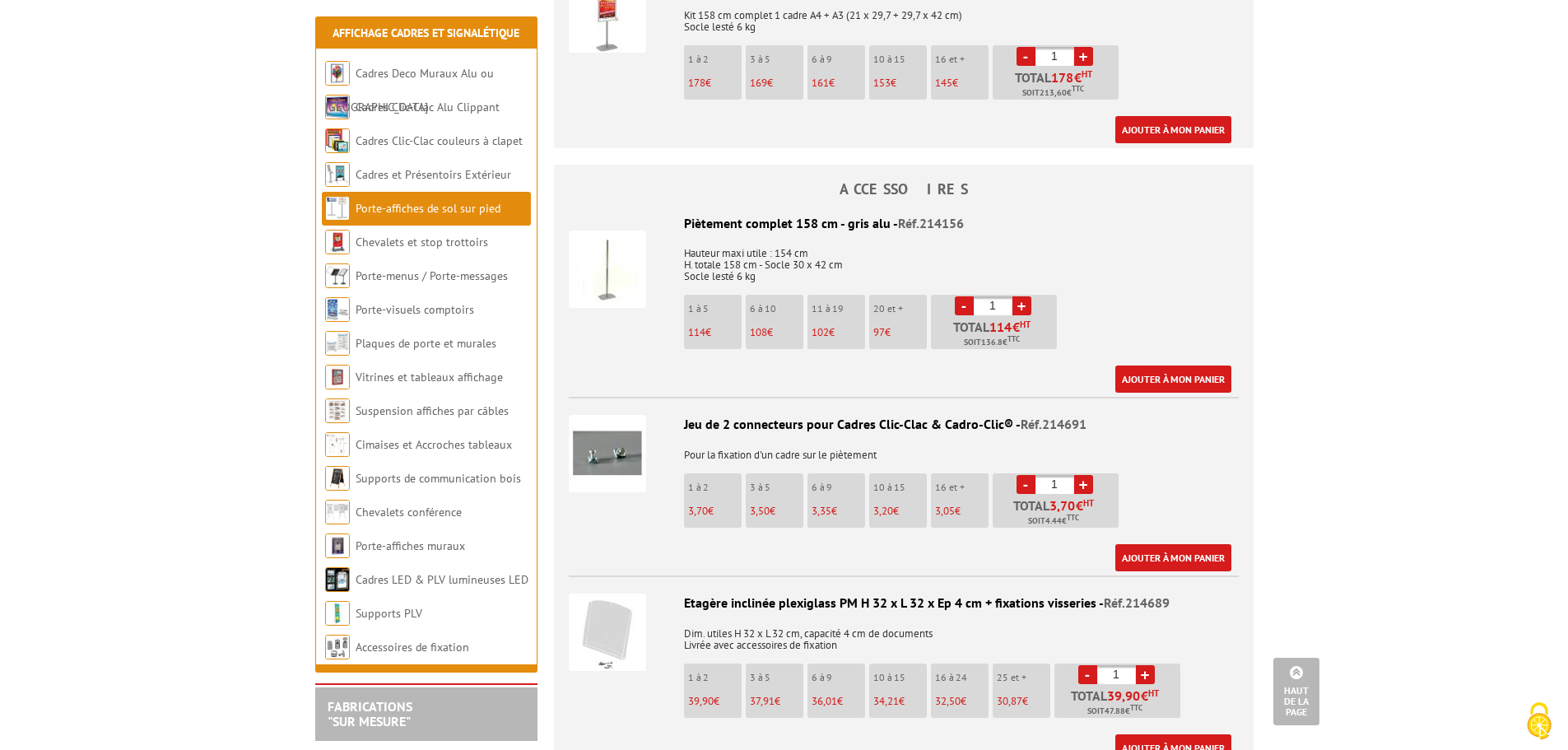
scroll to position [1115, 0]
click at [1198, 544] on link "Ajouter à mon panier" at bounding box center [1174, 557] width 116 height 27
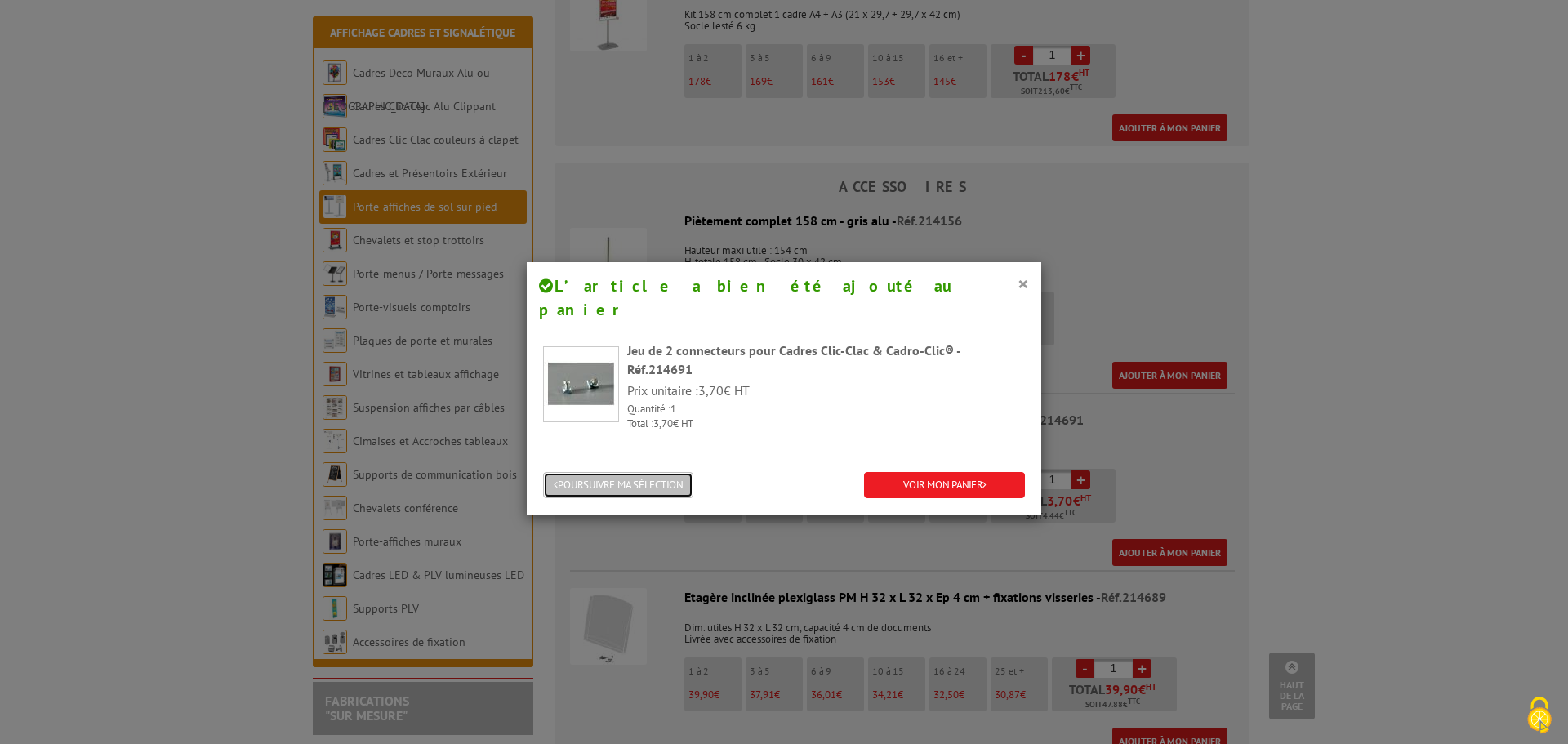
click at [664, 472] on button "POURSUIVRE MA SÉLECTION" at bounding box center [618, 485] width 150 height 27
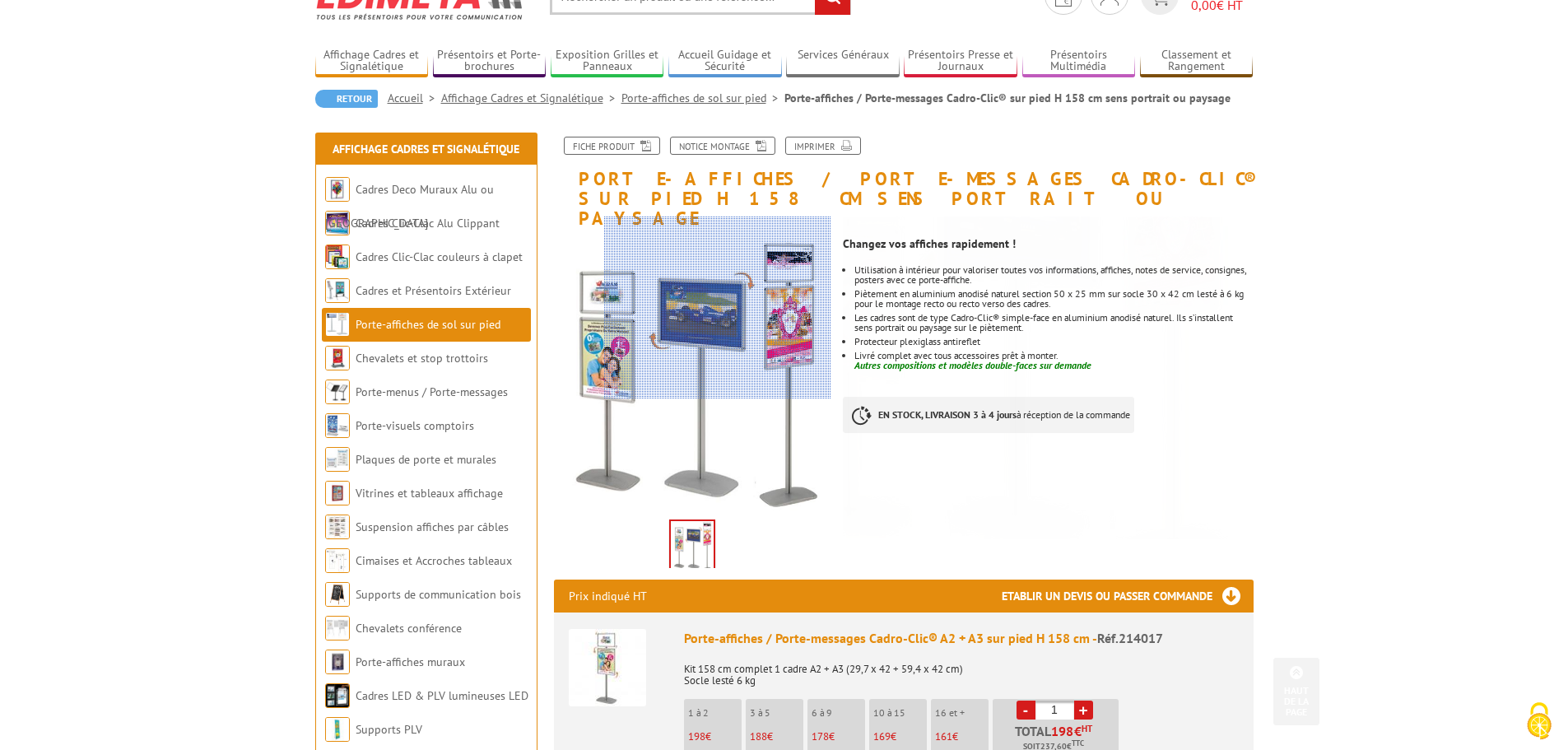
scroll to position [0, 0]
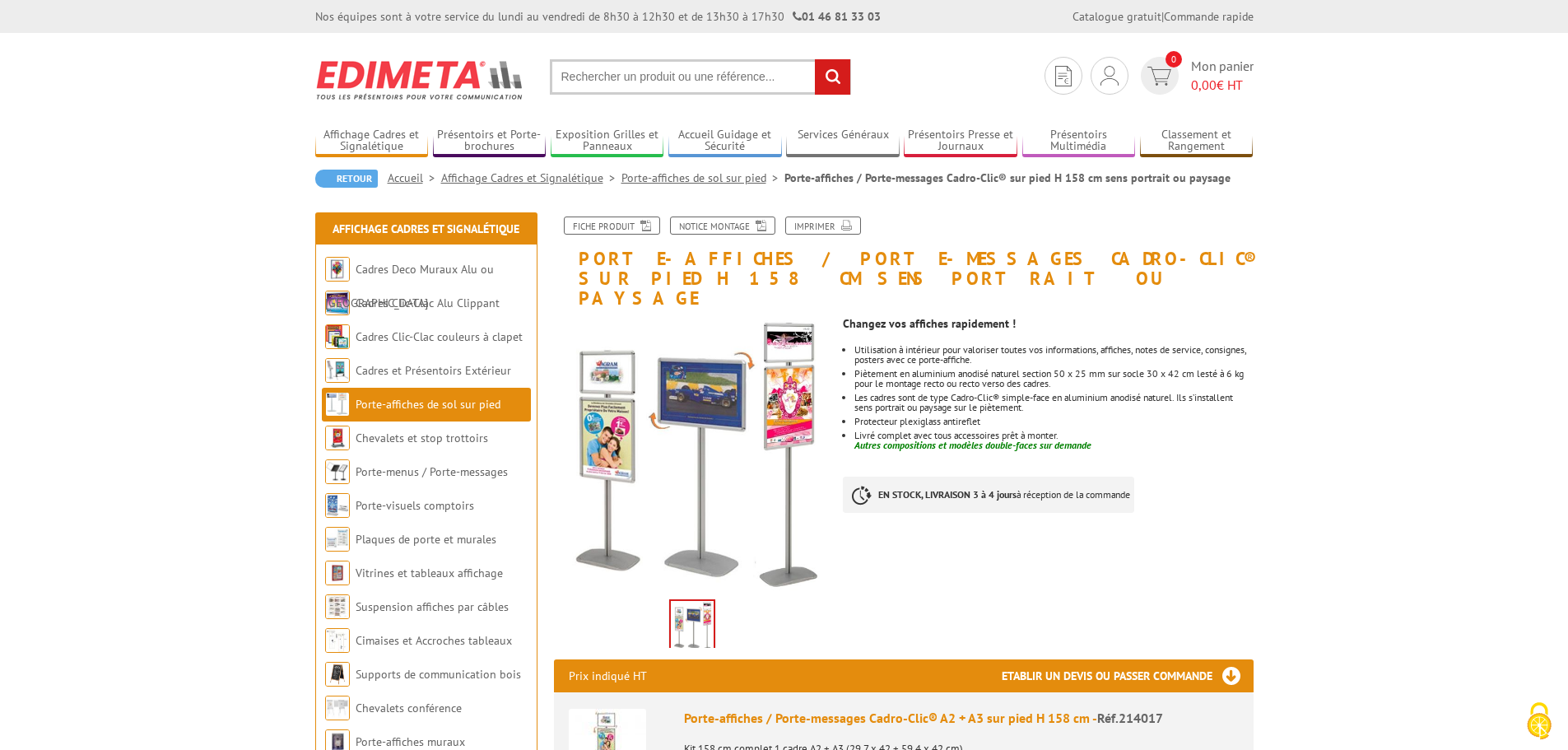
click at [726, 71] on input "text" at bounding box center [701, 77] width 301 height 35
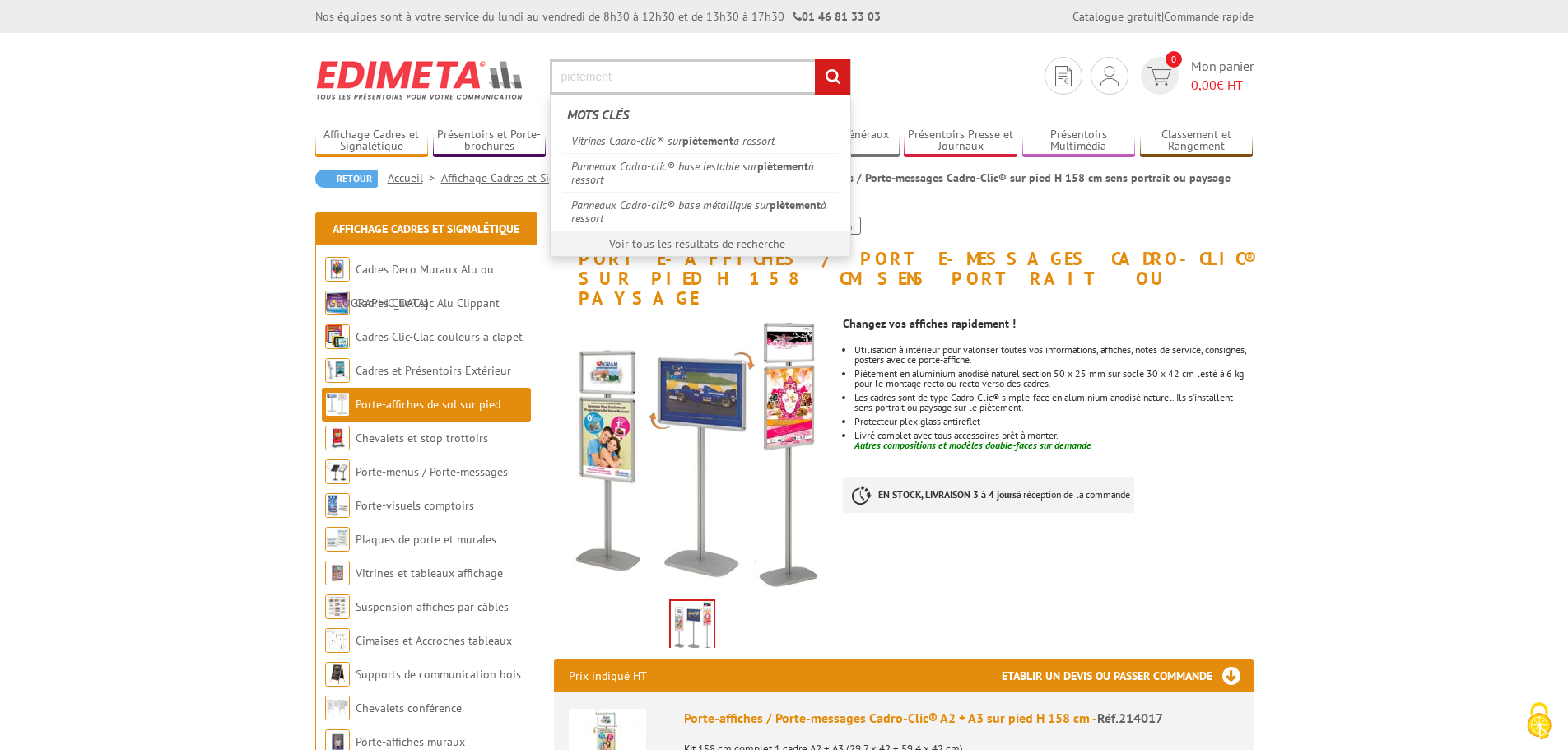
type input "piètement"
click at [815, 59] on input "rechercher" at bounding box center [833, 77] width 35 height 35
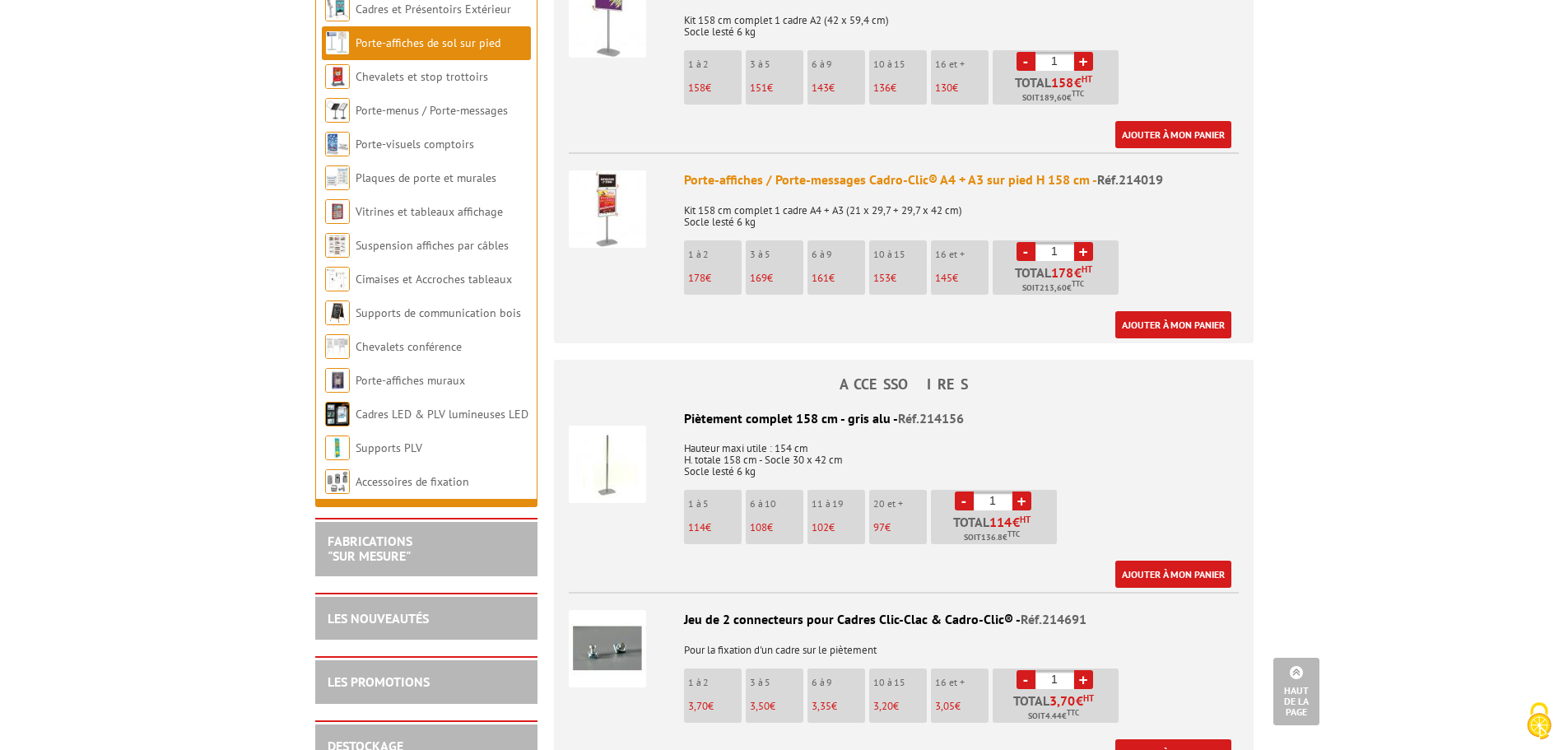
scroll to position [920, 0]
click at [432, 473] on link "Accessoires de fixation" at bounding box center [413, 481] width 115 height 15
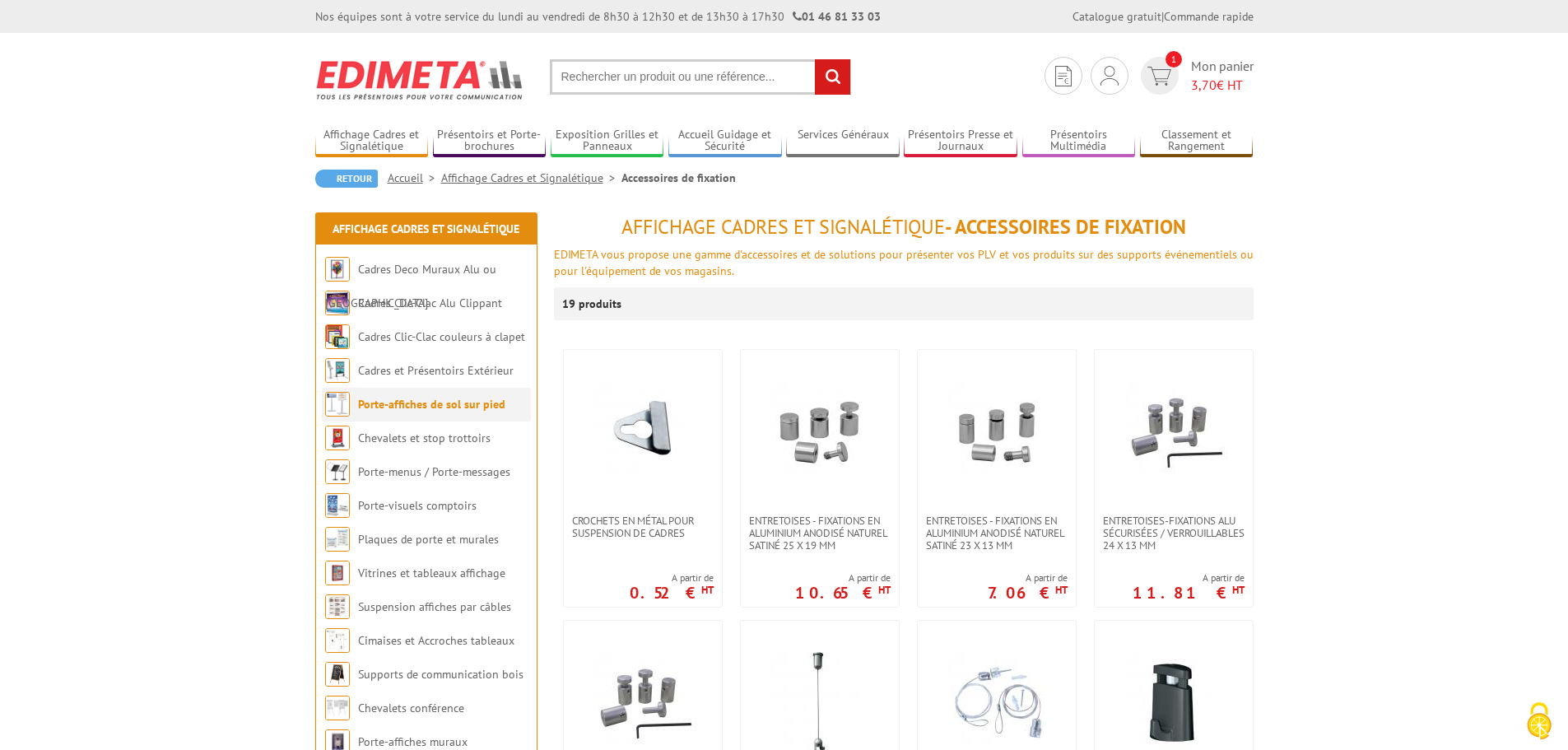
click at [437, 402] on link "Porte-affiches de sol sur pied" at bounding box center [431, 404] width 147 height 15
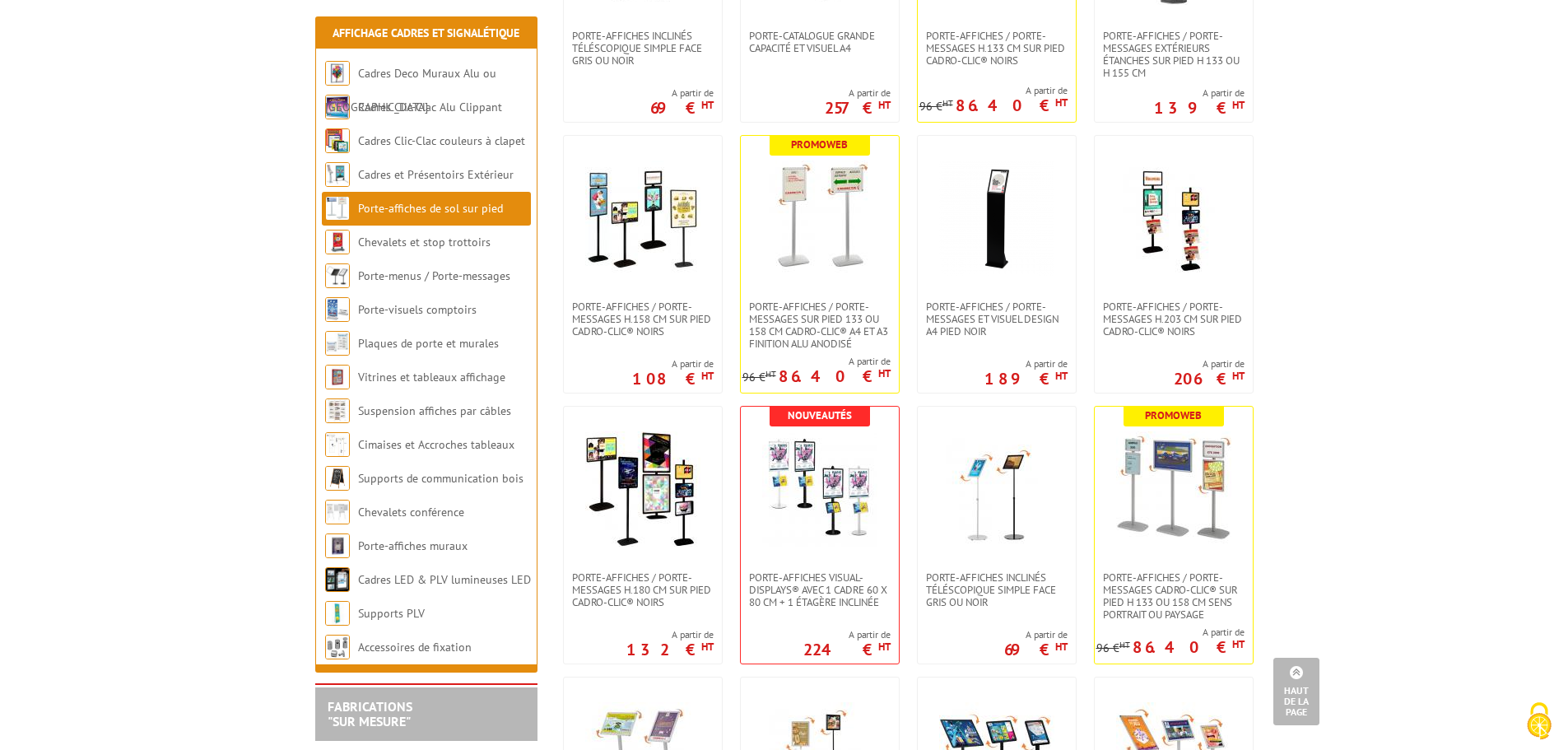
scroll to position [1052, 0]
click at [651, 572] on span "Porte-affiches / Porte-messages H.180 cm SUR PIED CADRO-CLIC® NOIRS" at bounding box center [643, 589] width 141 height 37
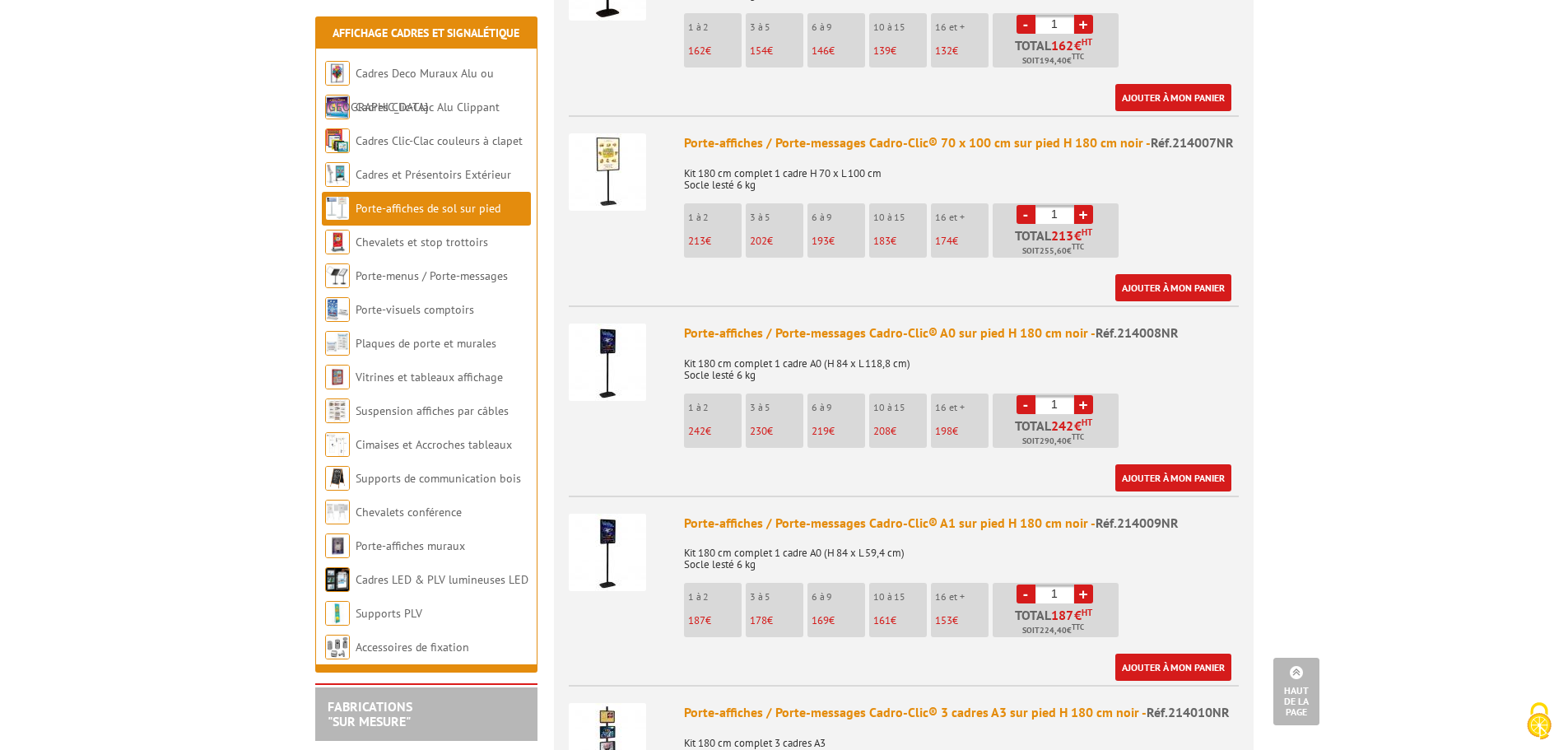
scroll to position [745, 0]
click at [605, 147] on img at bounding box center [607, 173] width 78 height 78
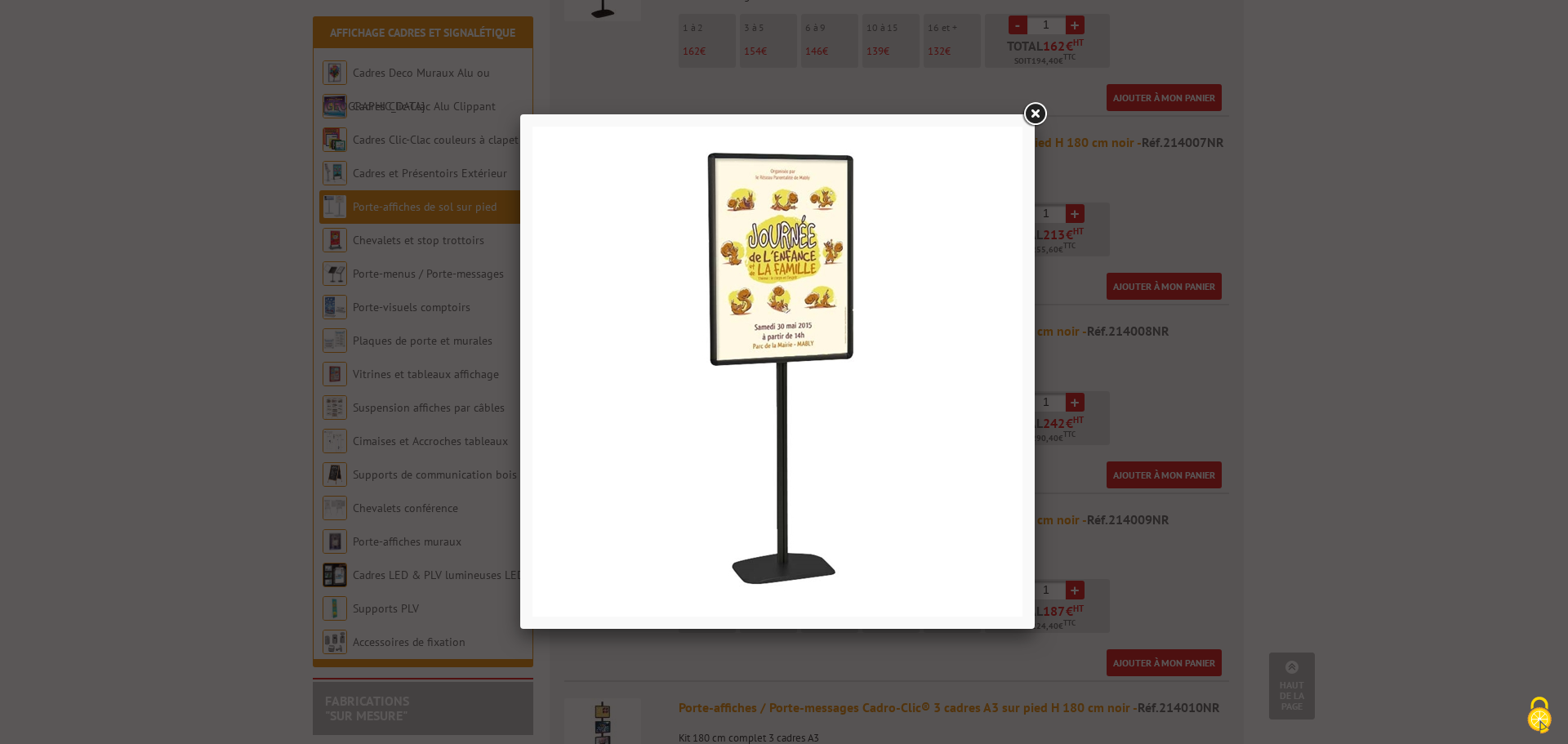
click at [1028, 112] on link at bounding box center [1034, 115] width 29 height 29
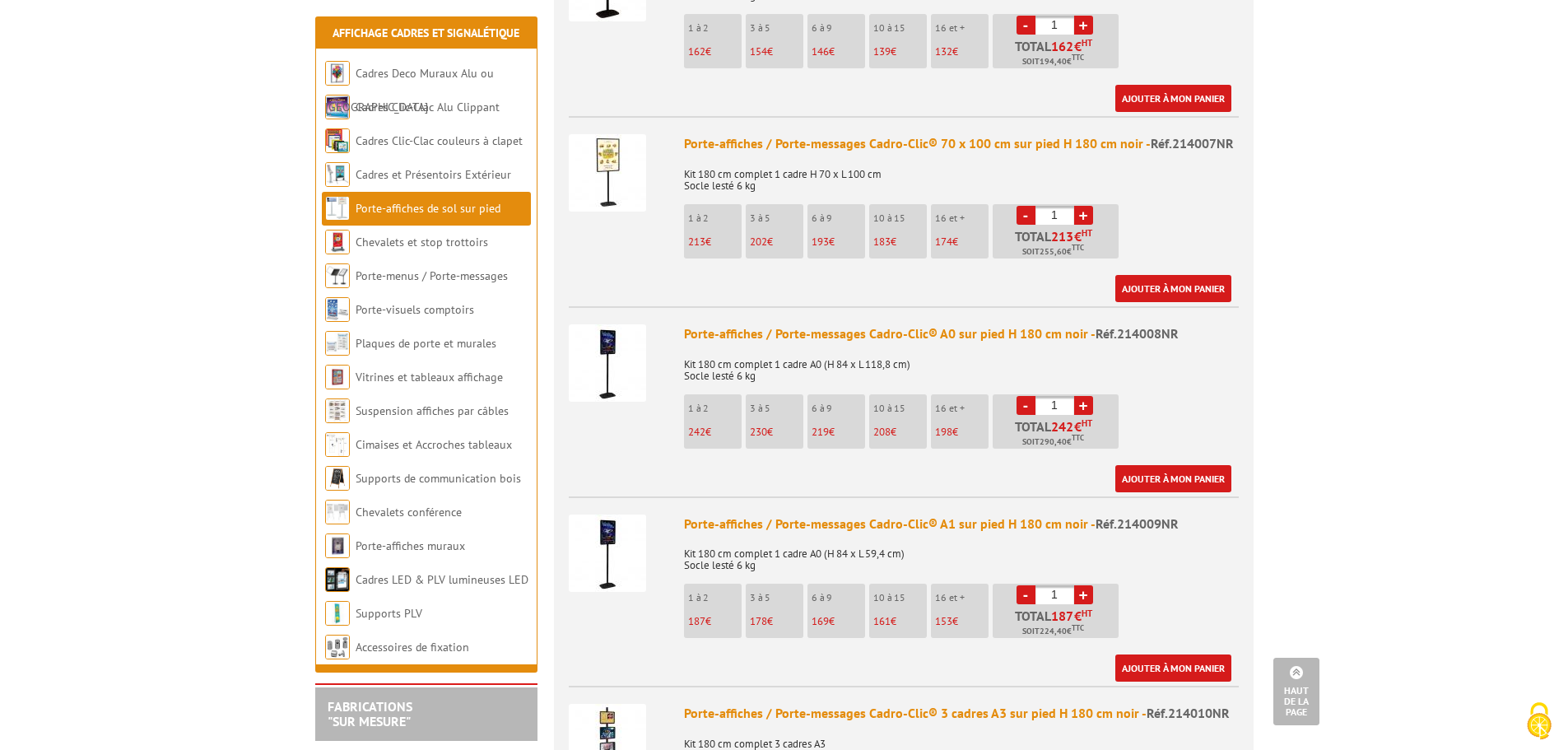
click at [1026, 134] on div "Porte-affiches / Porte-messages Cadro-Clic® 70 x 100 cm sur pied H 180 cm noir …" at bounding box center [962, 143] width 555 height 18
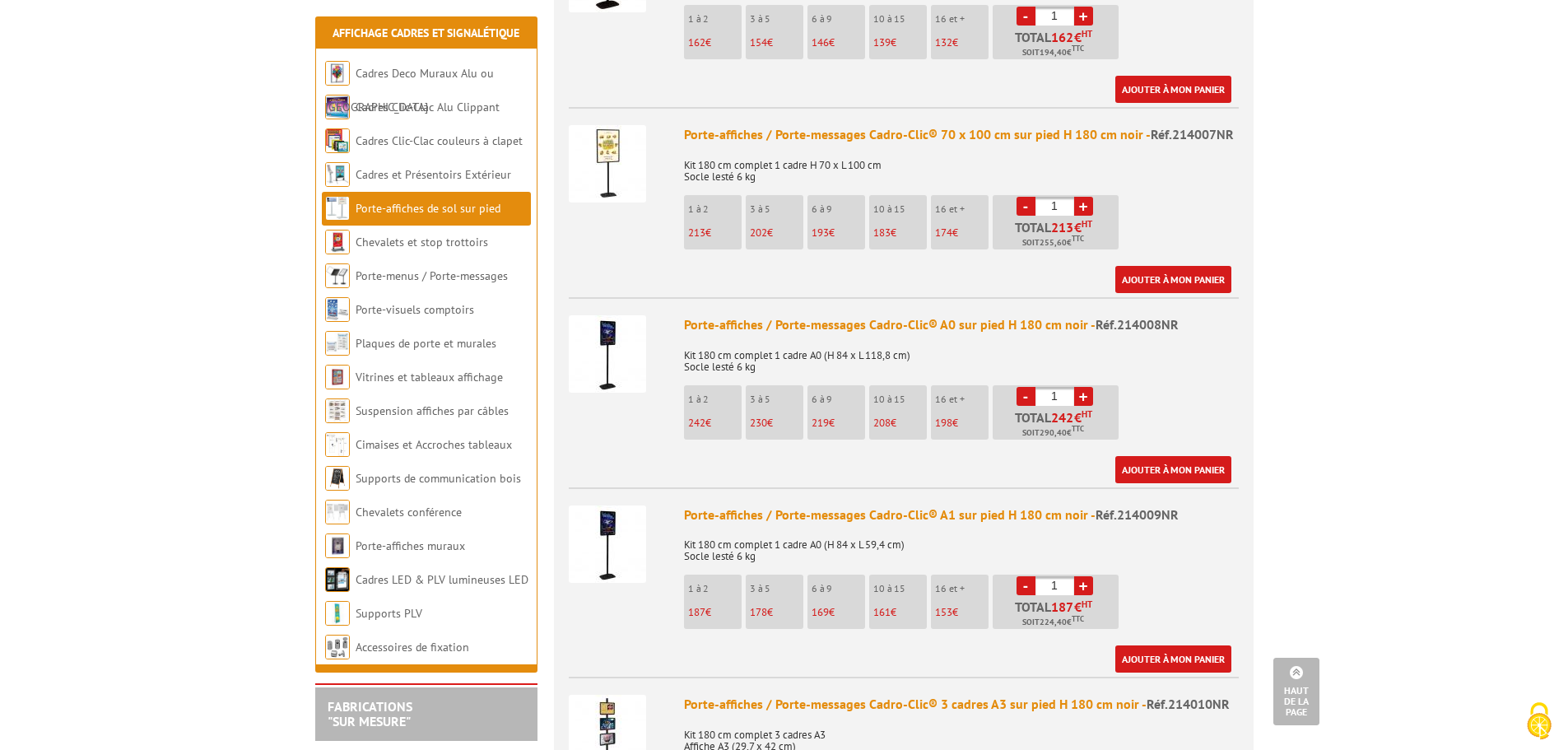
scroll to position [756, 0]
drag, startPoint x: 1113, startPoint y: 492, endPoint x: 1220, endPoint y: 501, distance: 107.4
click at [1220, 505] on div "Porte-affiches / Porte-messages Cadro-Clic® A1 sur pied H 180 cm noir - Réf.214…" at bounding box center [962, 514] width 555 height 18
copy span "214009NR"
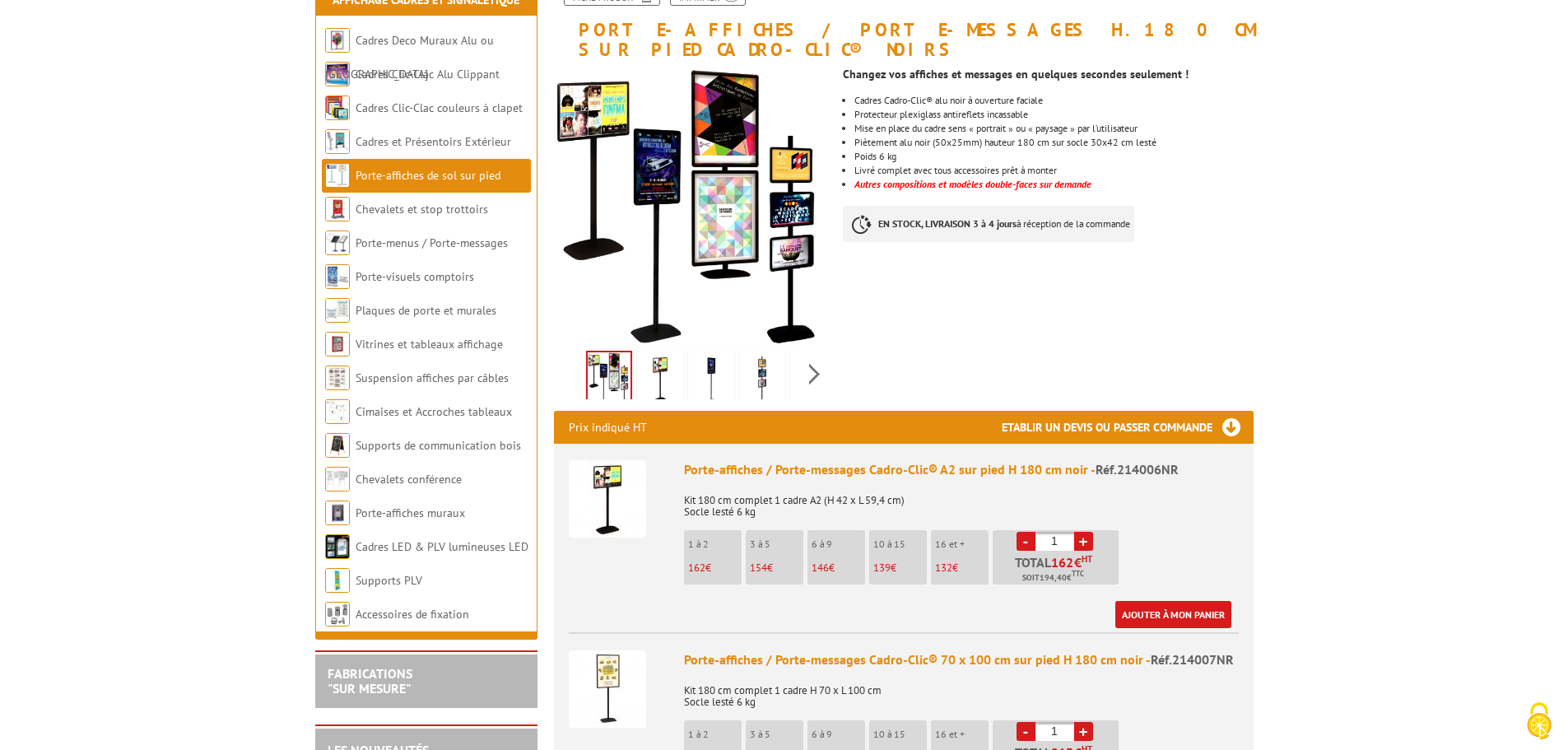
scroll to position [0, 0]
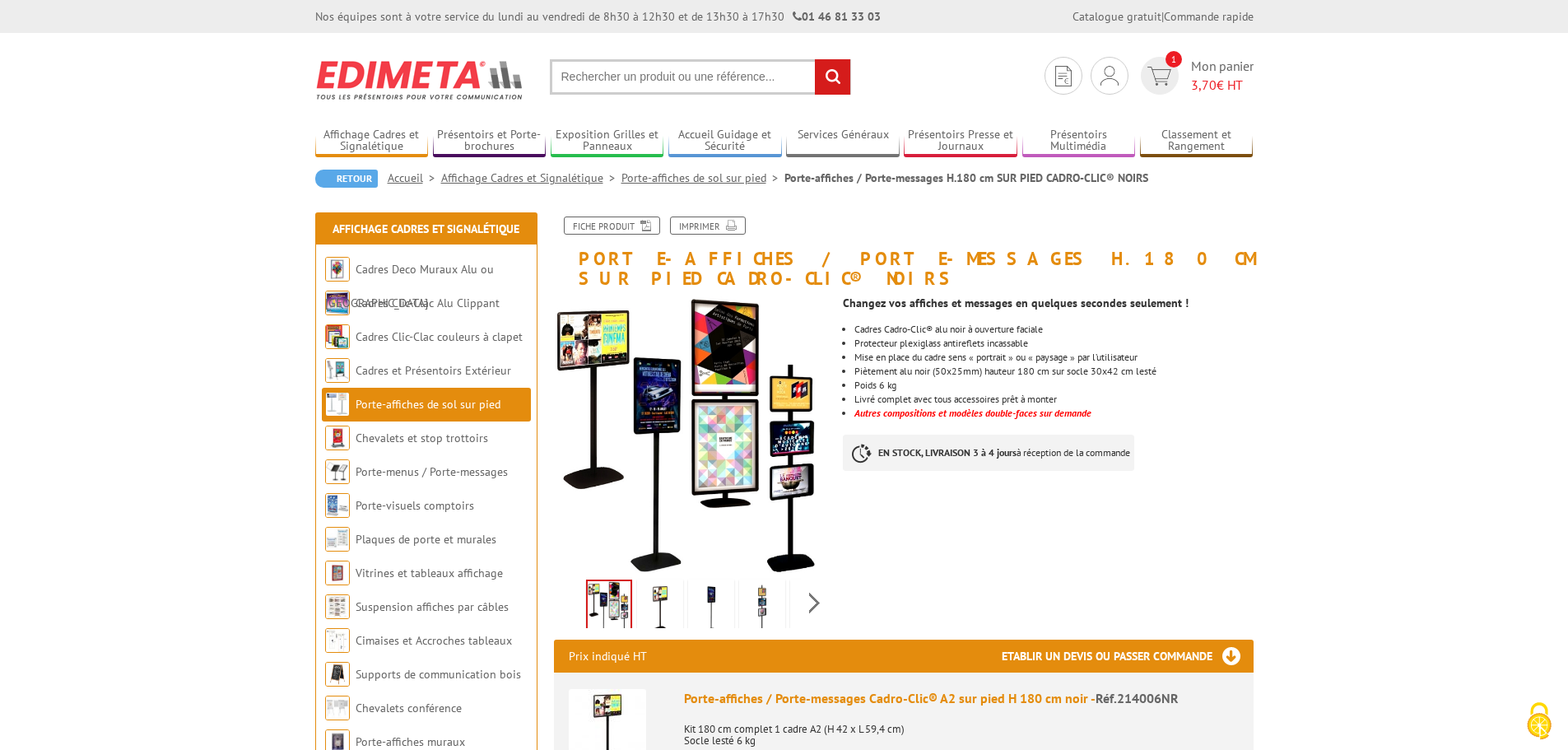
click at [680, 75] on input "text" at bounding box center [701, 77] width 301 height 35
paste input "214009NR"
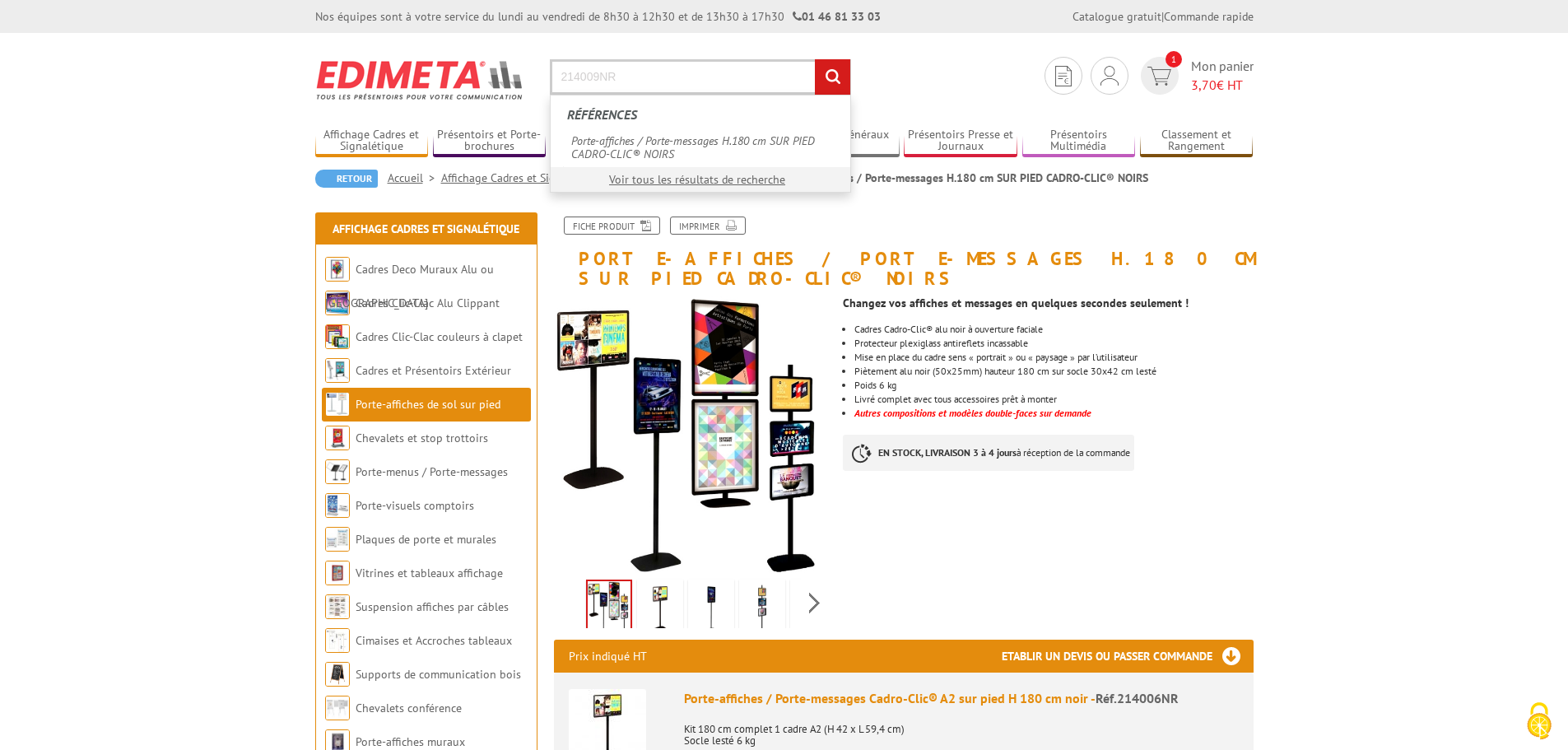
type input "214009NR"
click at [815, 59] on input "rechercher" at bounding box center [833, 77] width 35 height 35
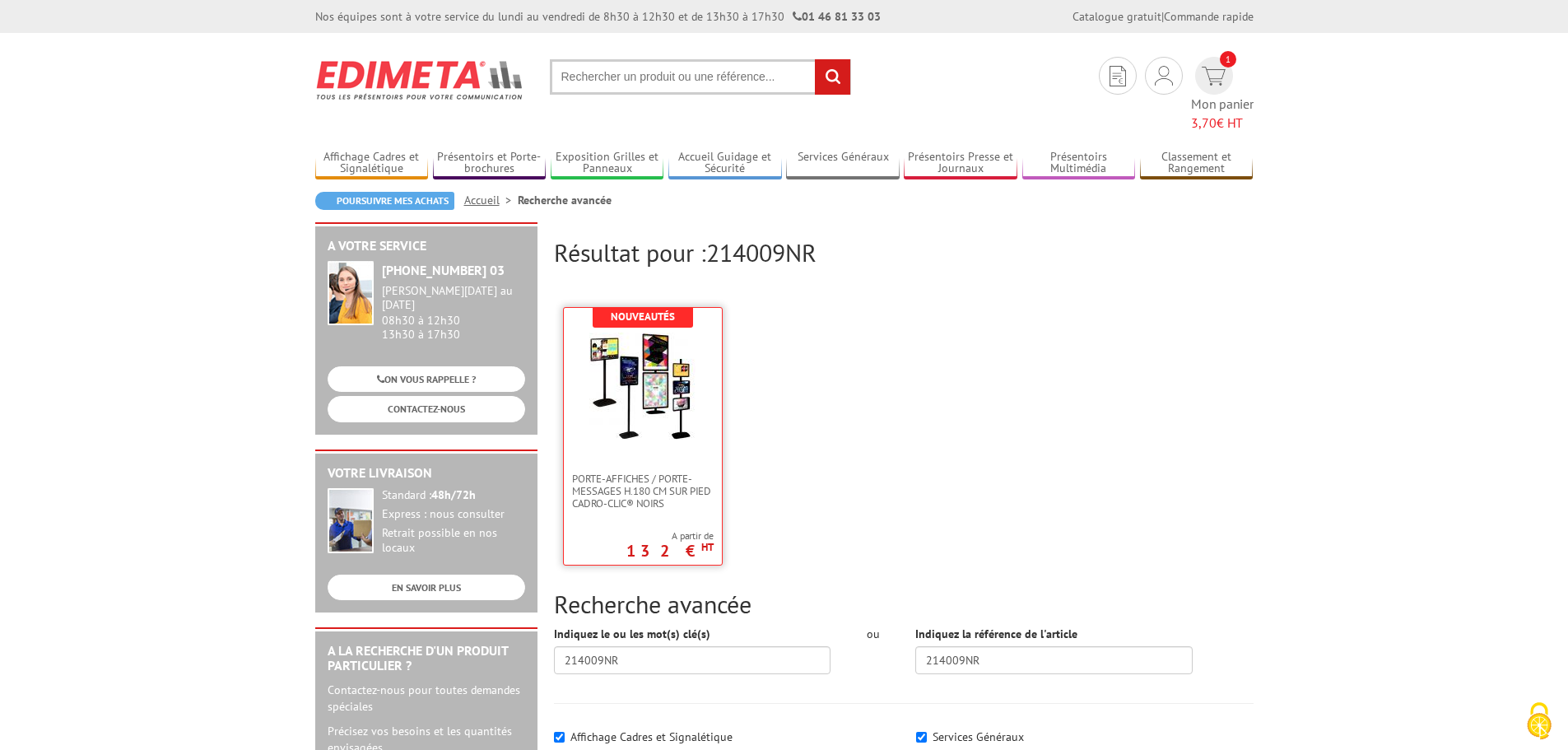
click at [617, 417] on link at bounding box center [643, 390] width 158 height 165
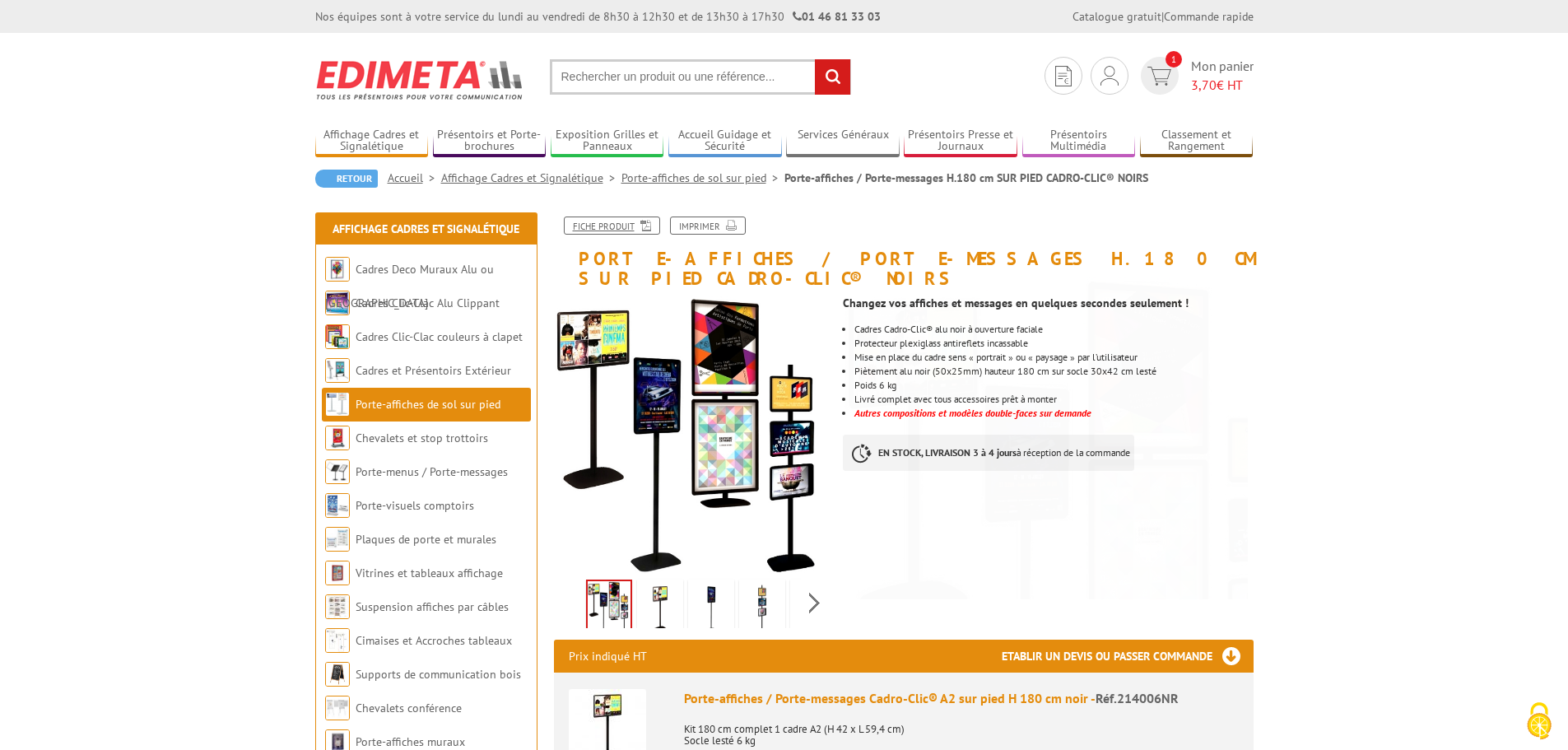
click at [594, 228] on link "Fiche produit" at bounding box center [612, 226] width 96 height 18
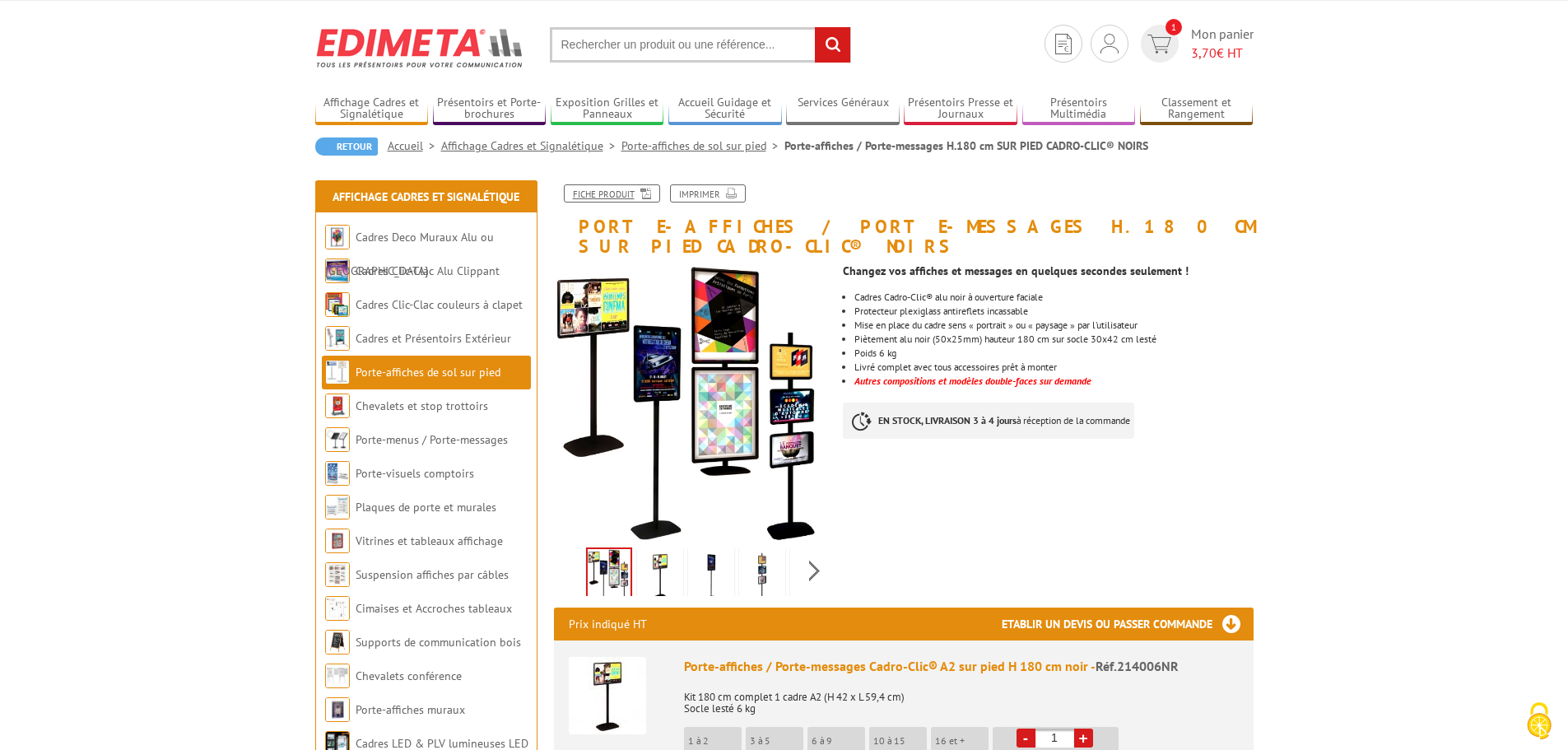
scroll to position [30, 0]
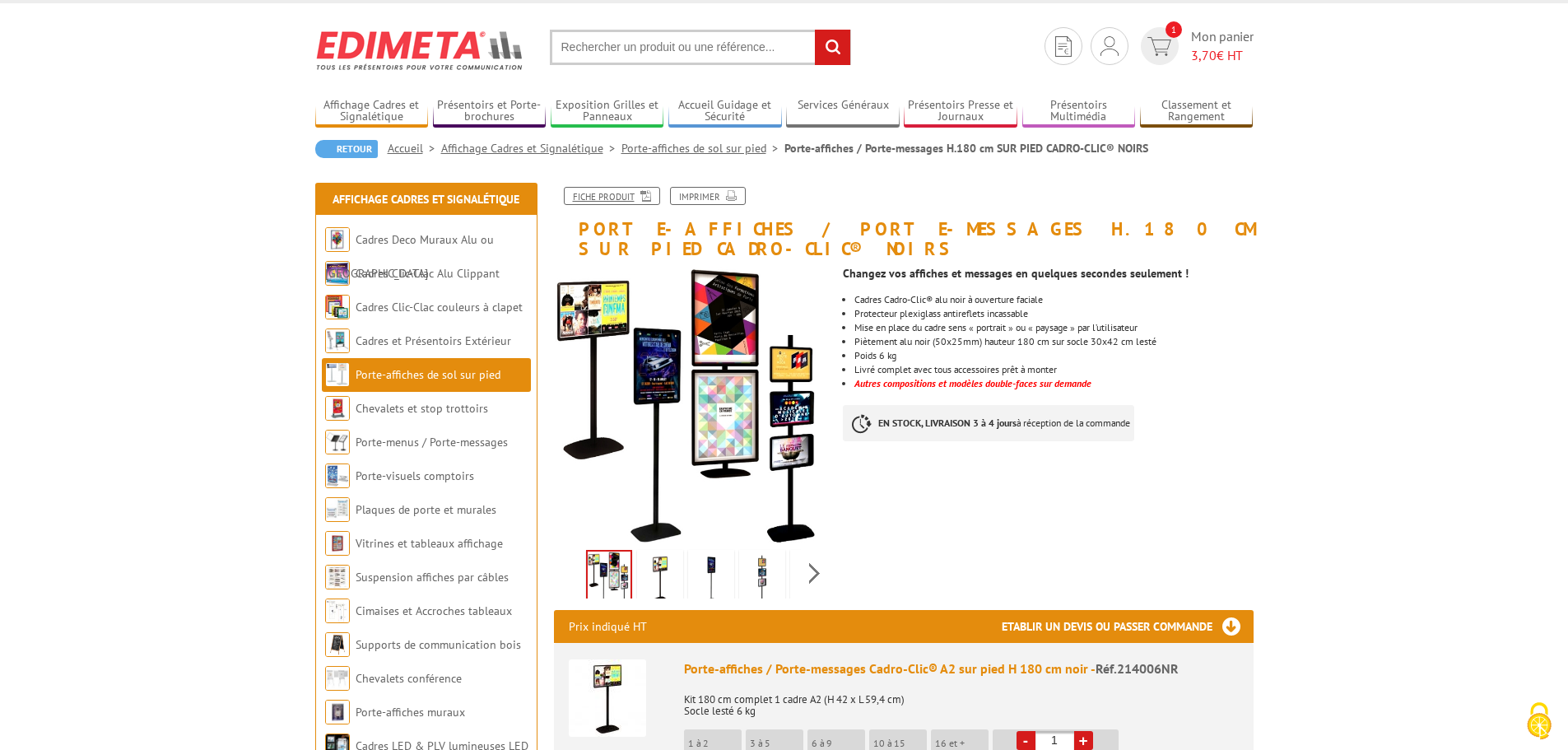
click at [609, 193] on link "Fiche produit" at bounding box center [612, 196] width 96 height 18
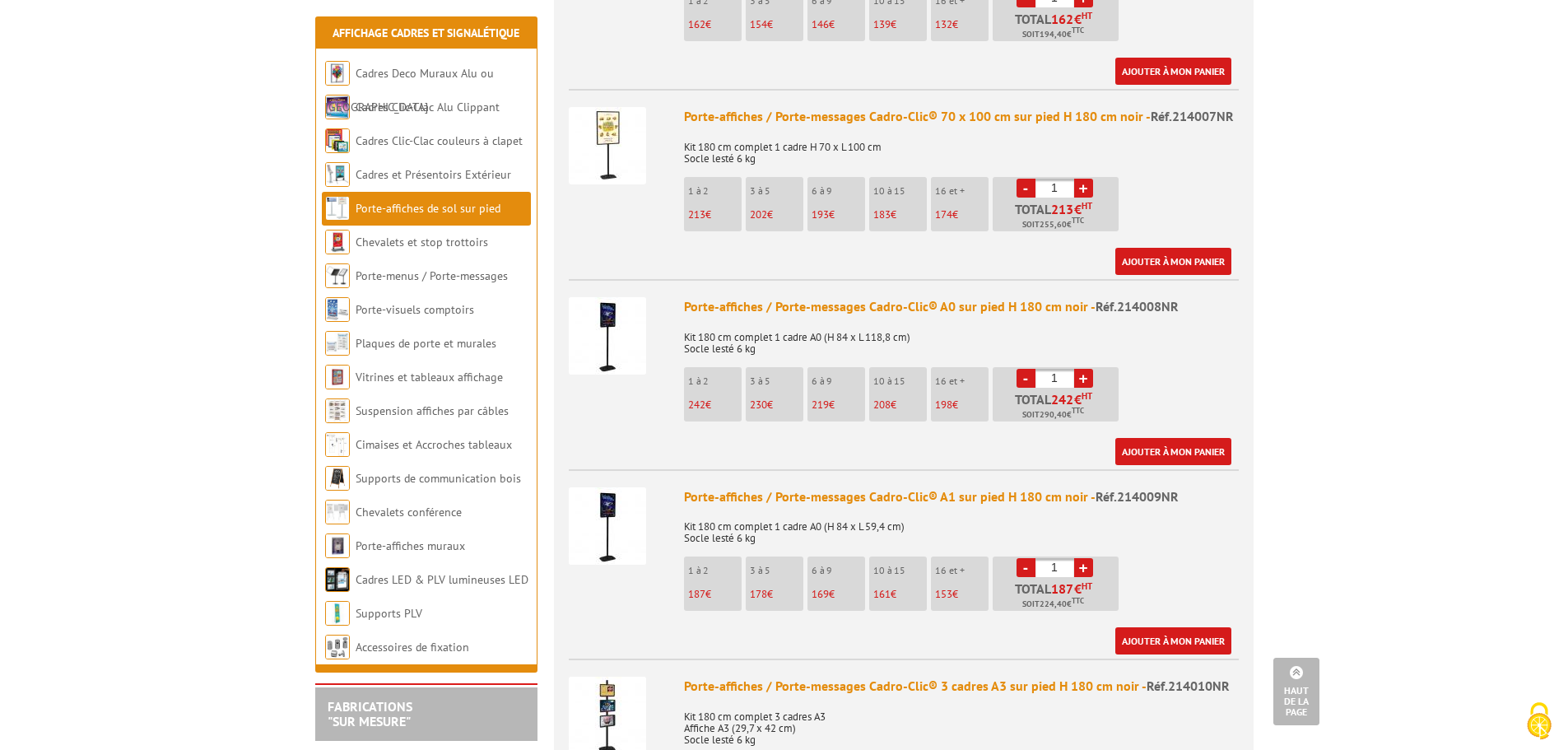
scroll to position [770, 0]
click at [1131, 490] on span "Réf.214009NR" at bounding box center [1137, 498] width 83 height 17
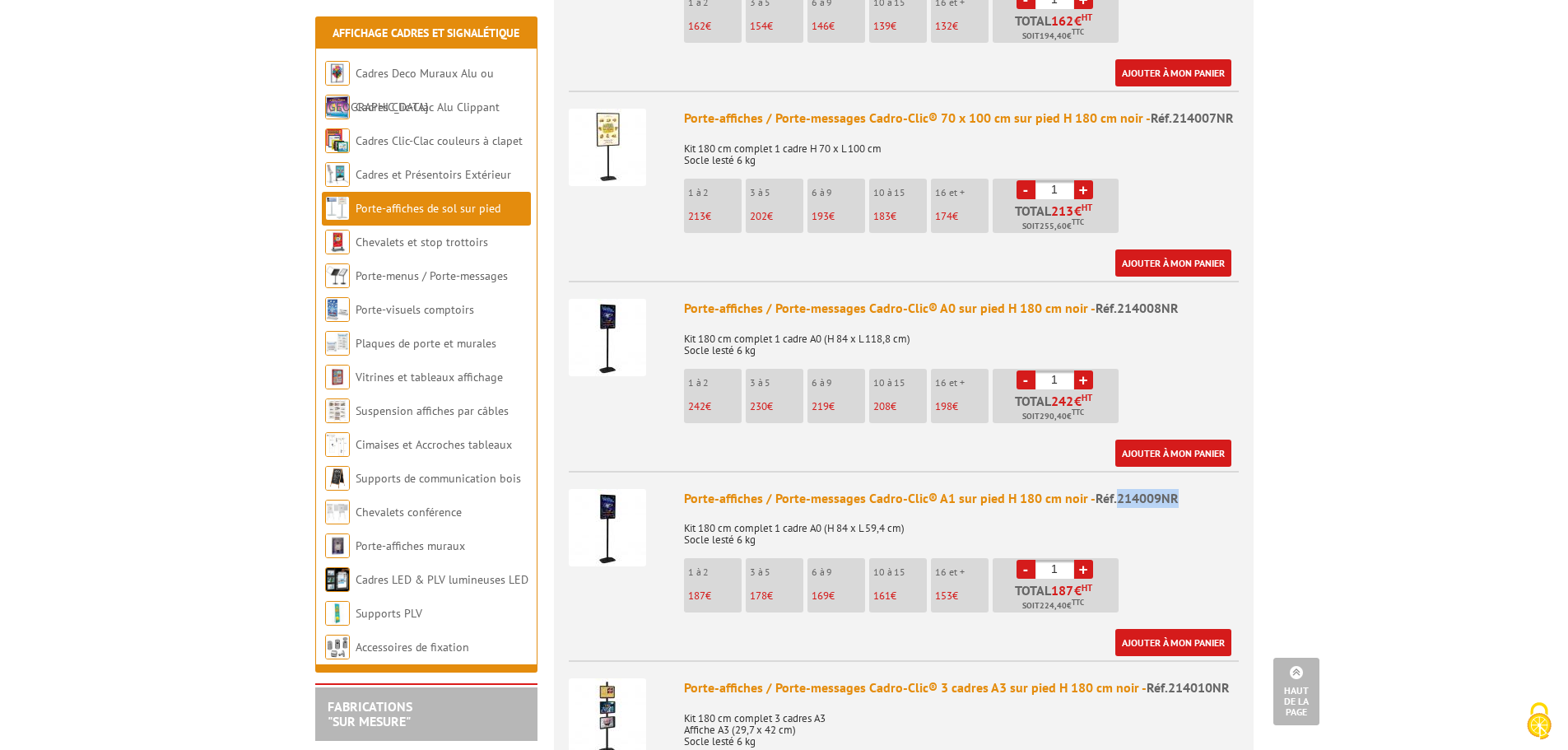
click at [1131, 490] on span "Réf.214009NR" at bounding box center [1137, 498] width 83 height 17
copy span "214009NR"
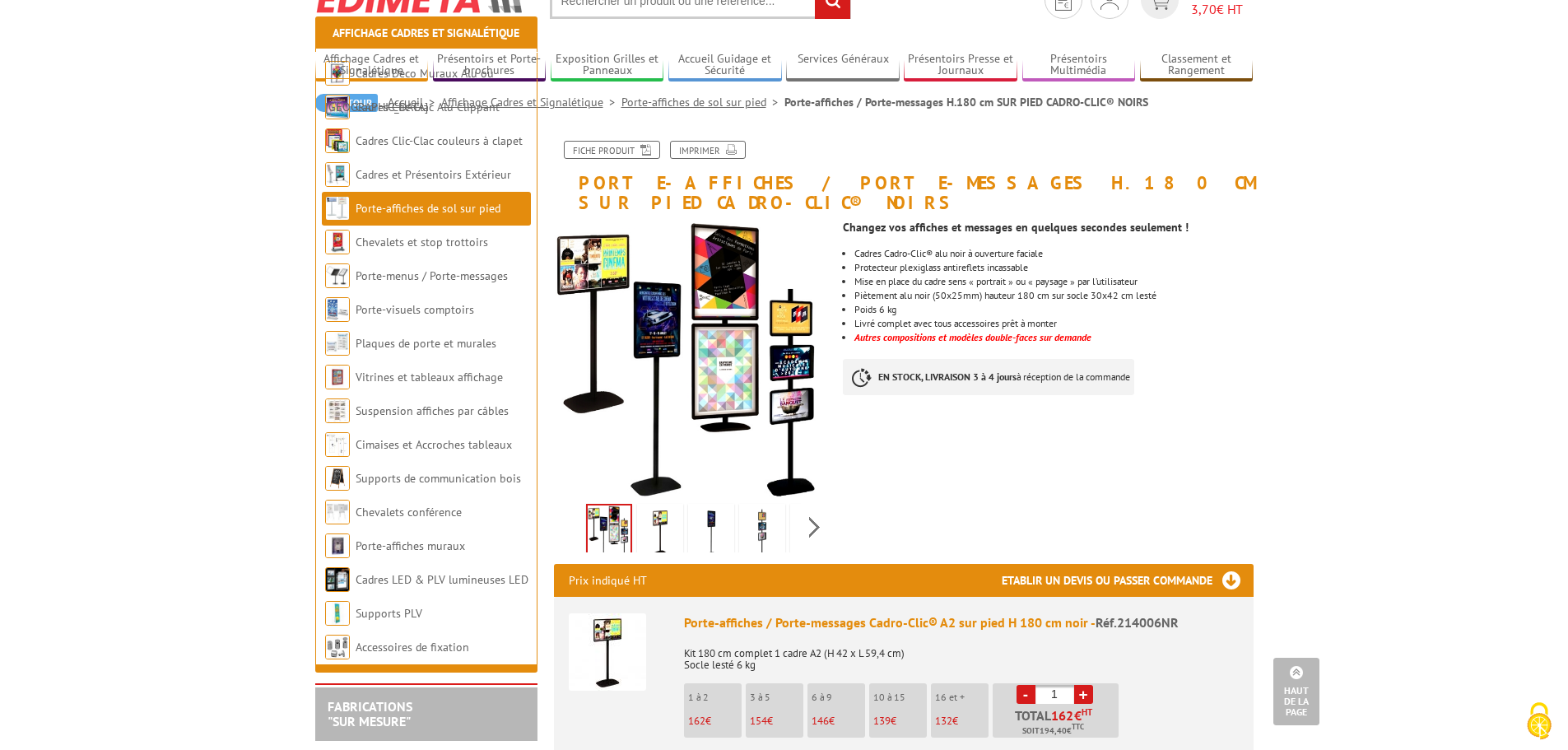
scroll to position [0, 0]
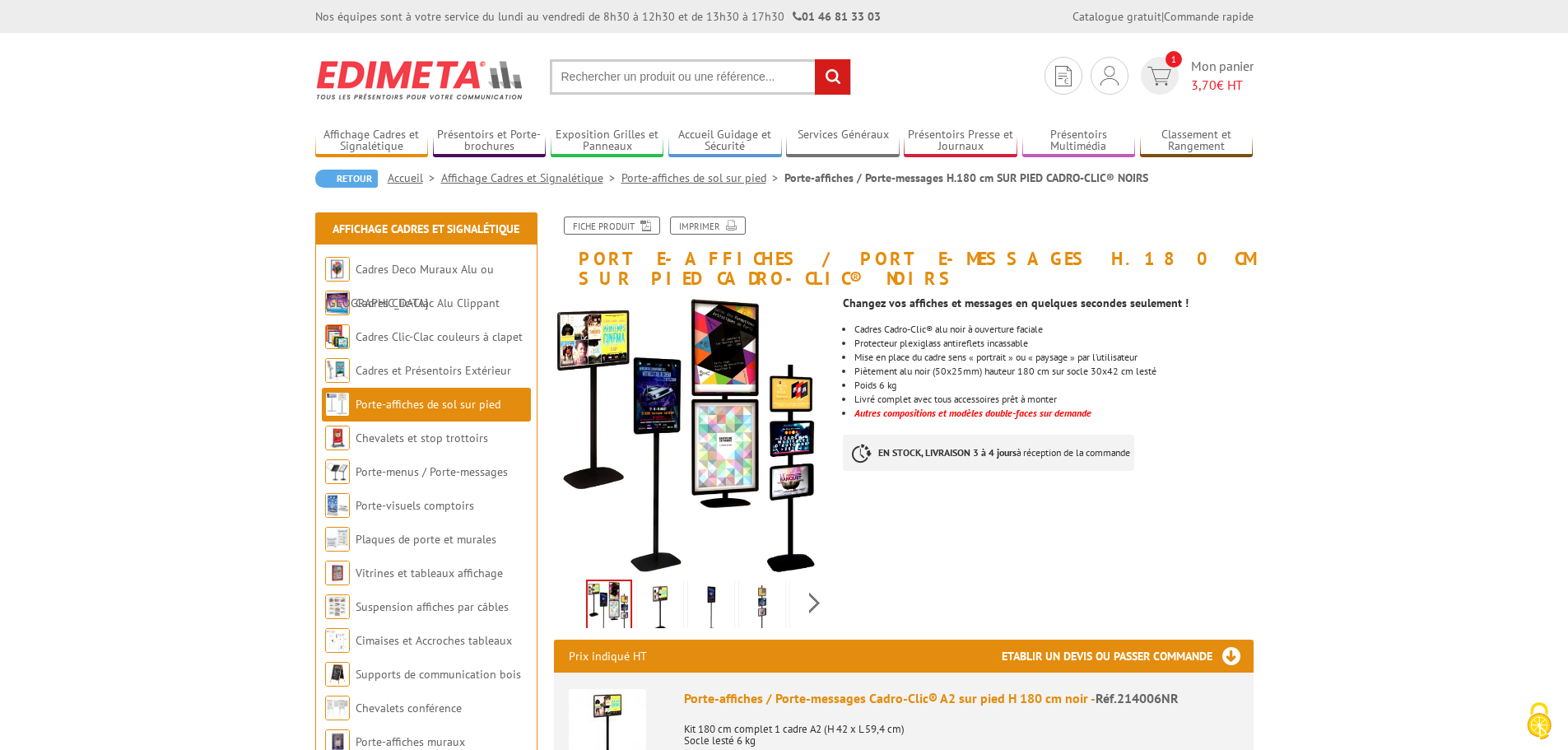
click at [719, 85] on input "text" at bounding box center [701, 77] width 301 height 35
paste input "214009NR"
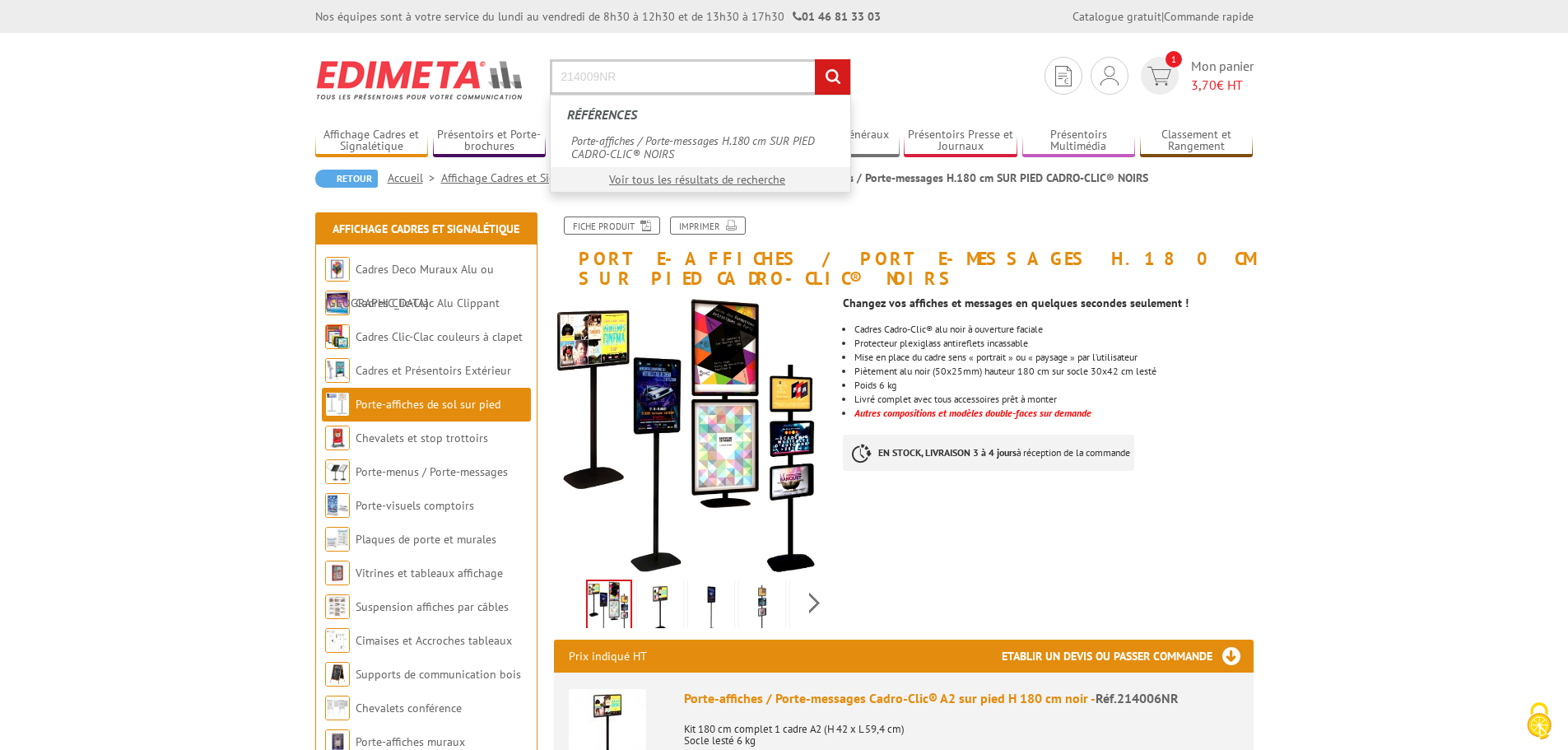
type input "214009NR"
click at [815, 59] on input "rechercher" at bounding box center [833, 77] width 35 height 35
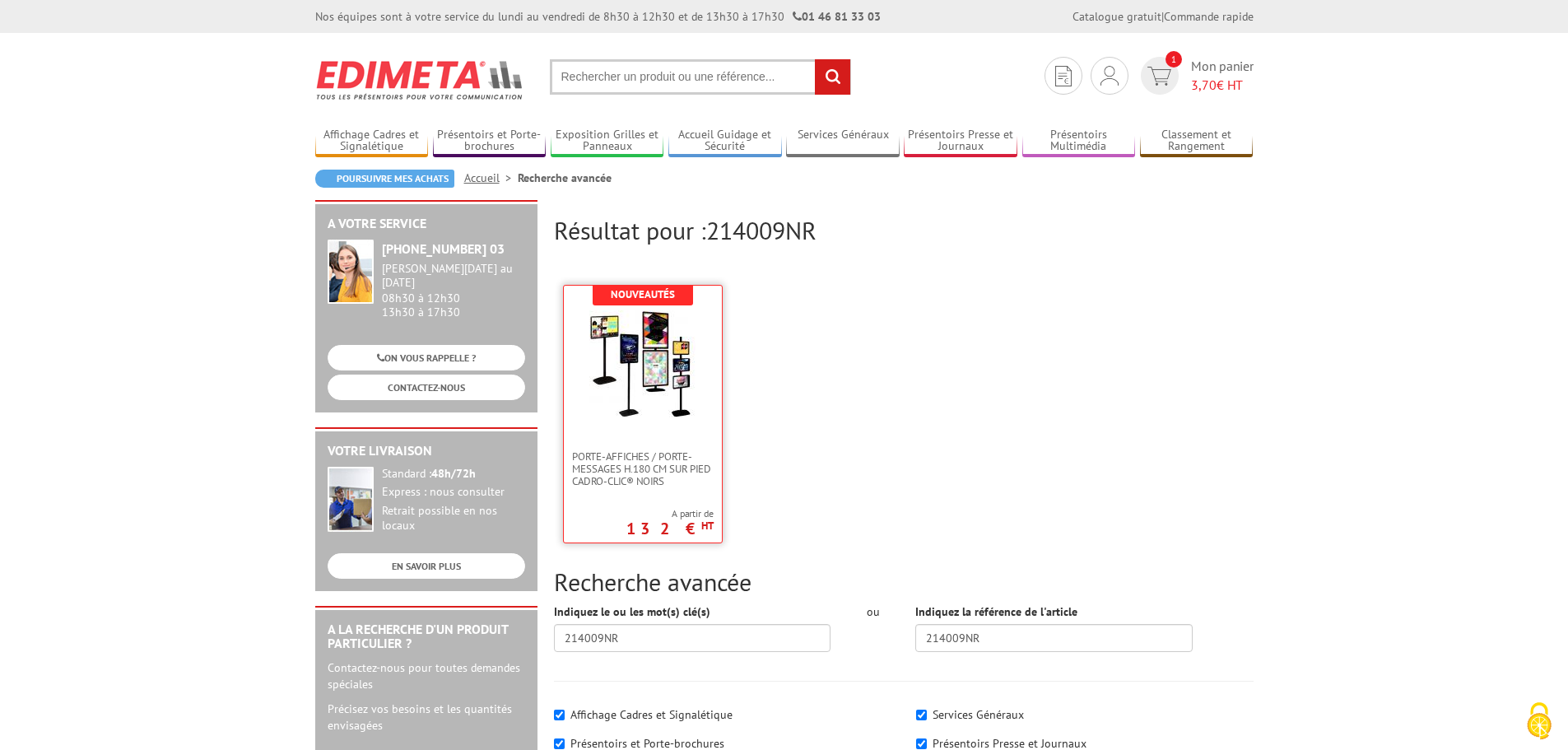
click at [658, 397] on img at bounding box center [643, 364] width 107 height 107
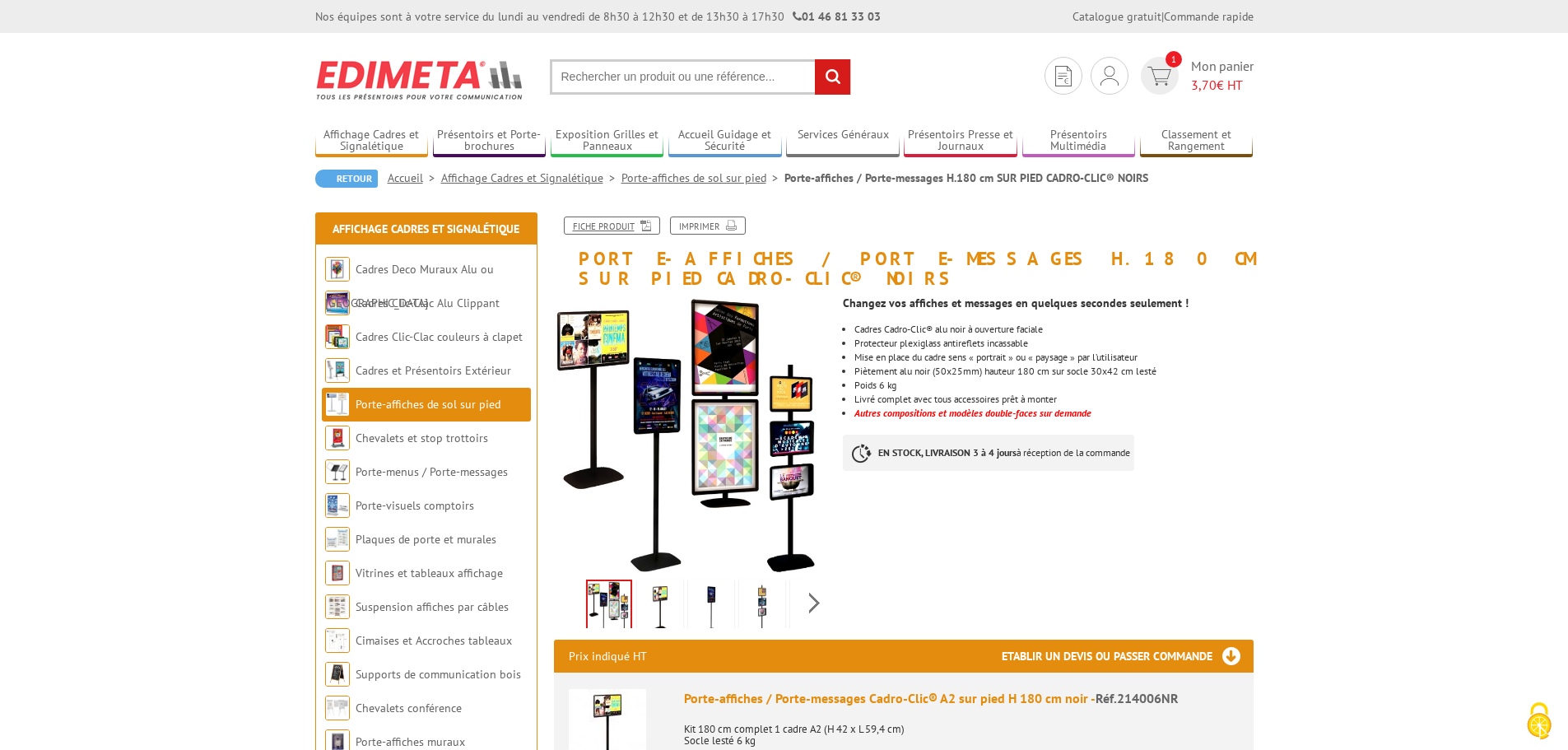
click at [611, 223] on link "Fiche produit" at bounding box center [612, 226] width 96 height 18
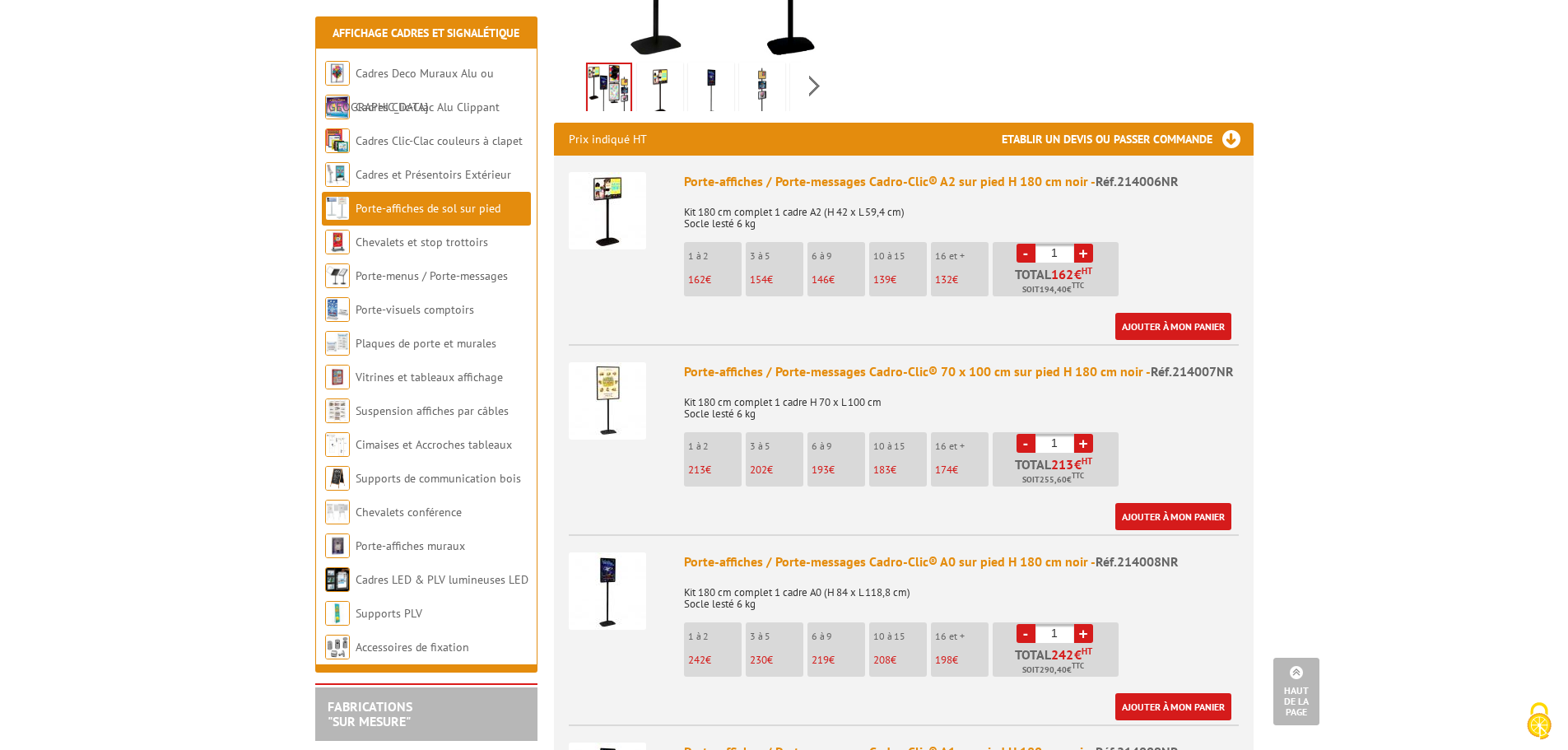
scroll to position [518, 0]
